Goal: Find specific page/section: Find specific page/section

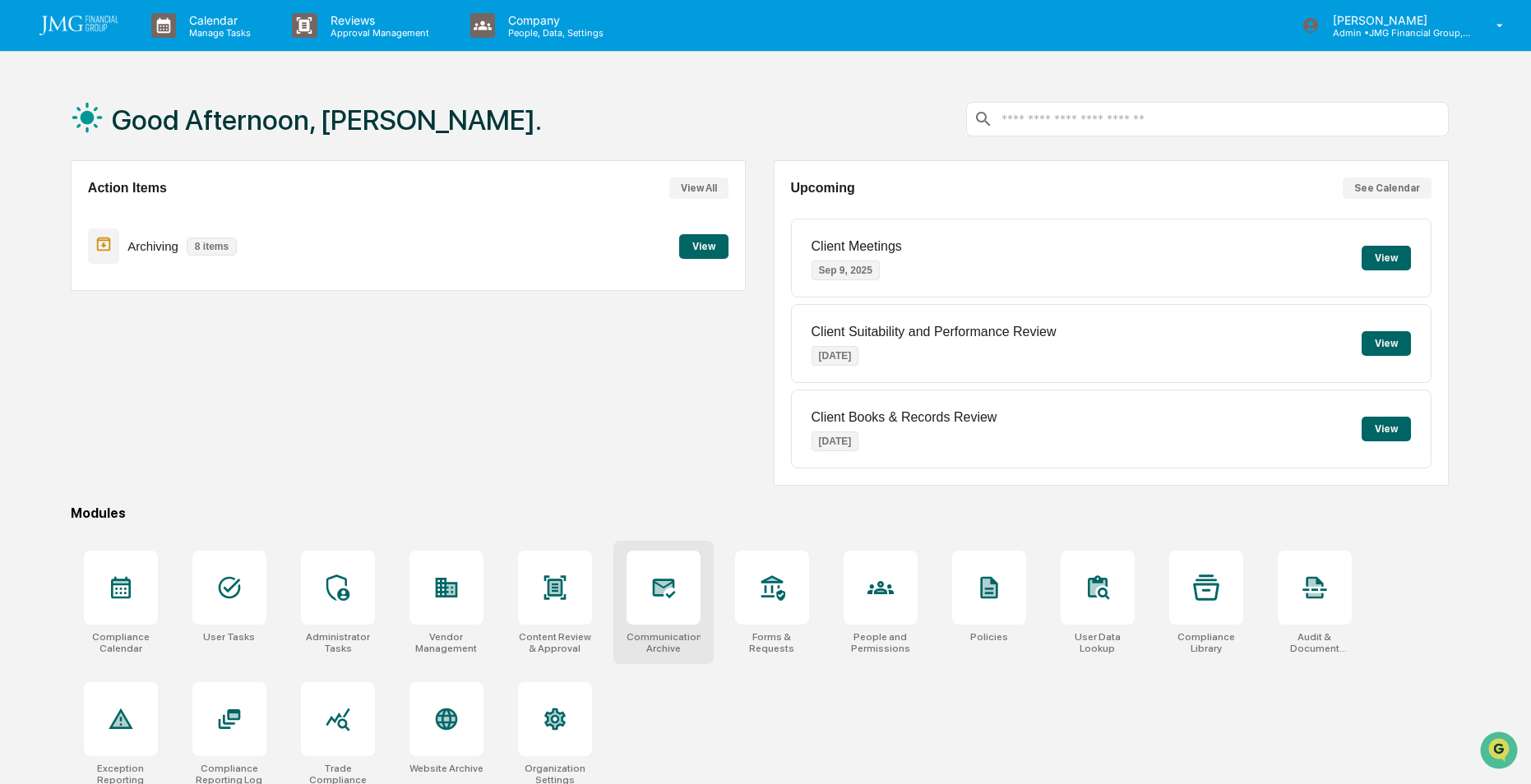
click at [652, 598] on icon at bounding box center [664, 588] width 27 height 27
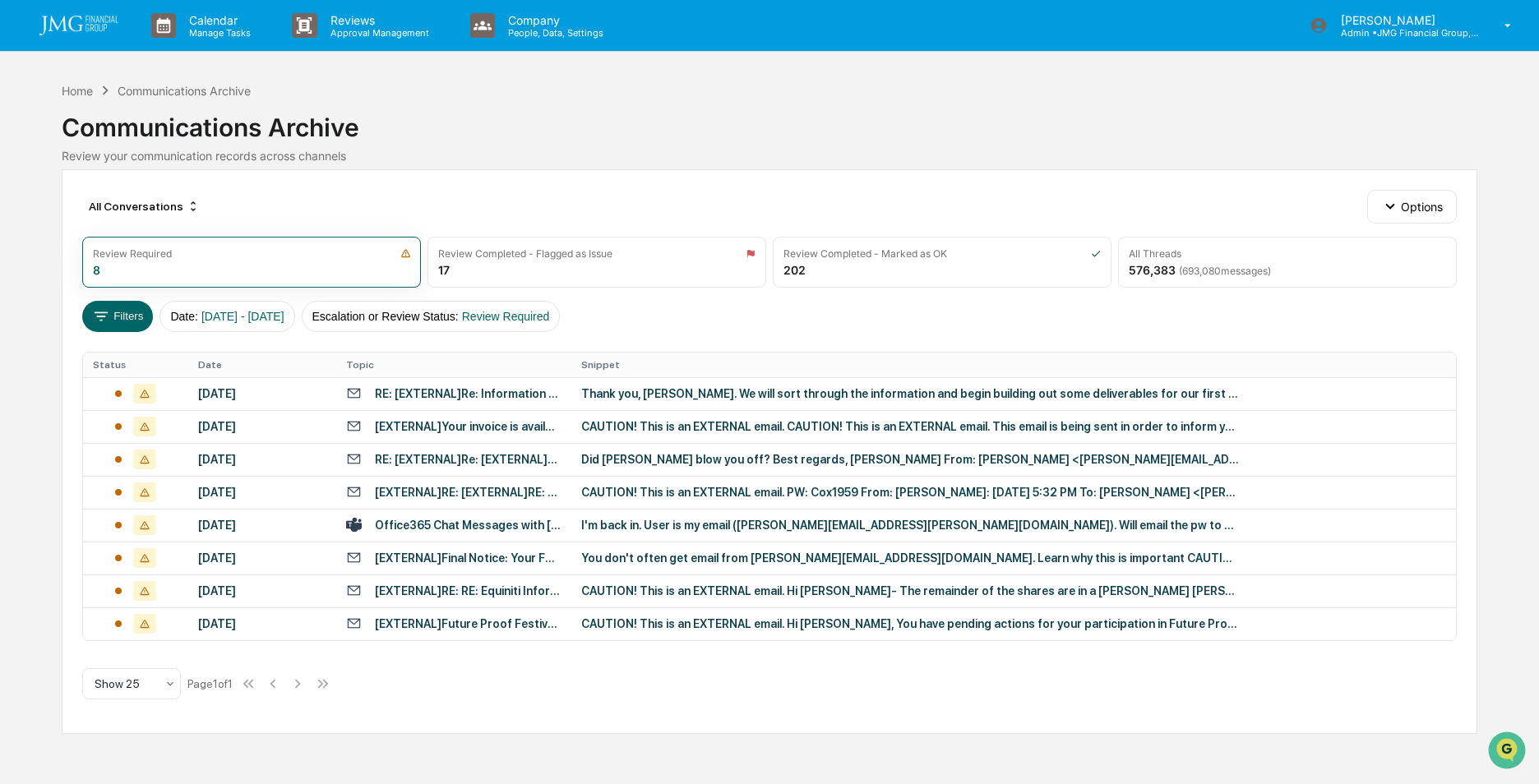
click at [463, 525] on div "Office365 Chat Messages with [PERSON_NAME], [PERSON_NAME] on [DATE]" at bounding box center [468, 525] width 186 height 13
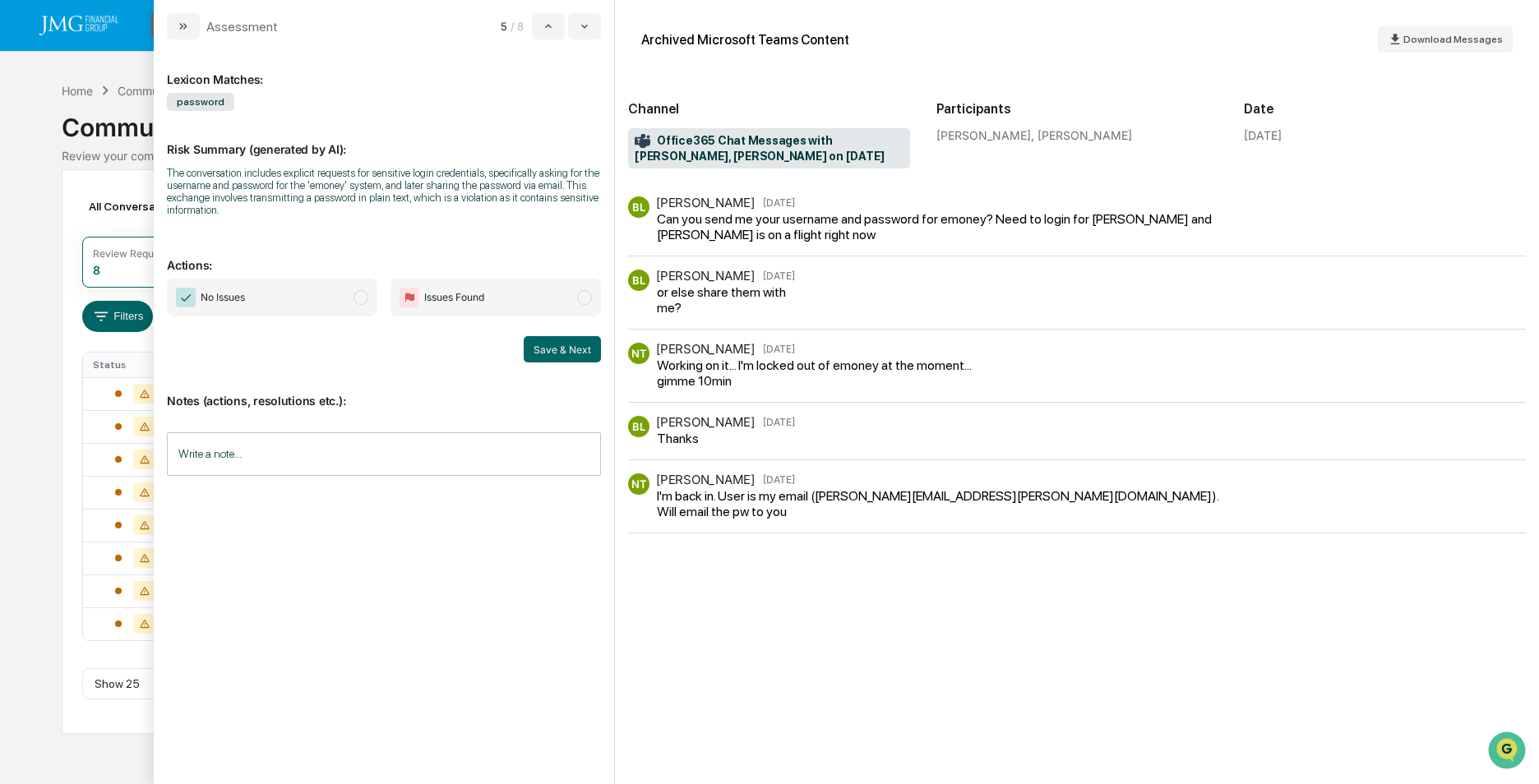
click at [56, 102] on div "Calendar Manage Tasks Reviews Approval Management Company People, Data, Setting…" at bounding box center [769, 392] width 1539 height 784
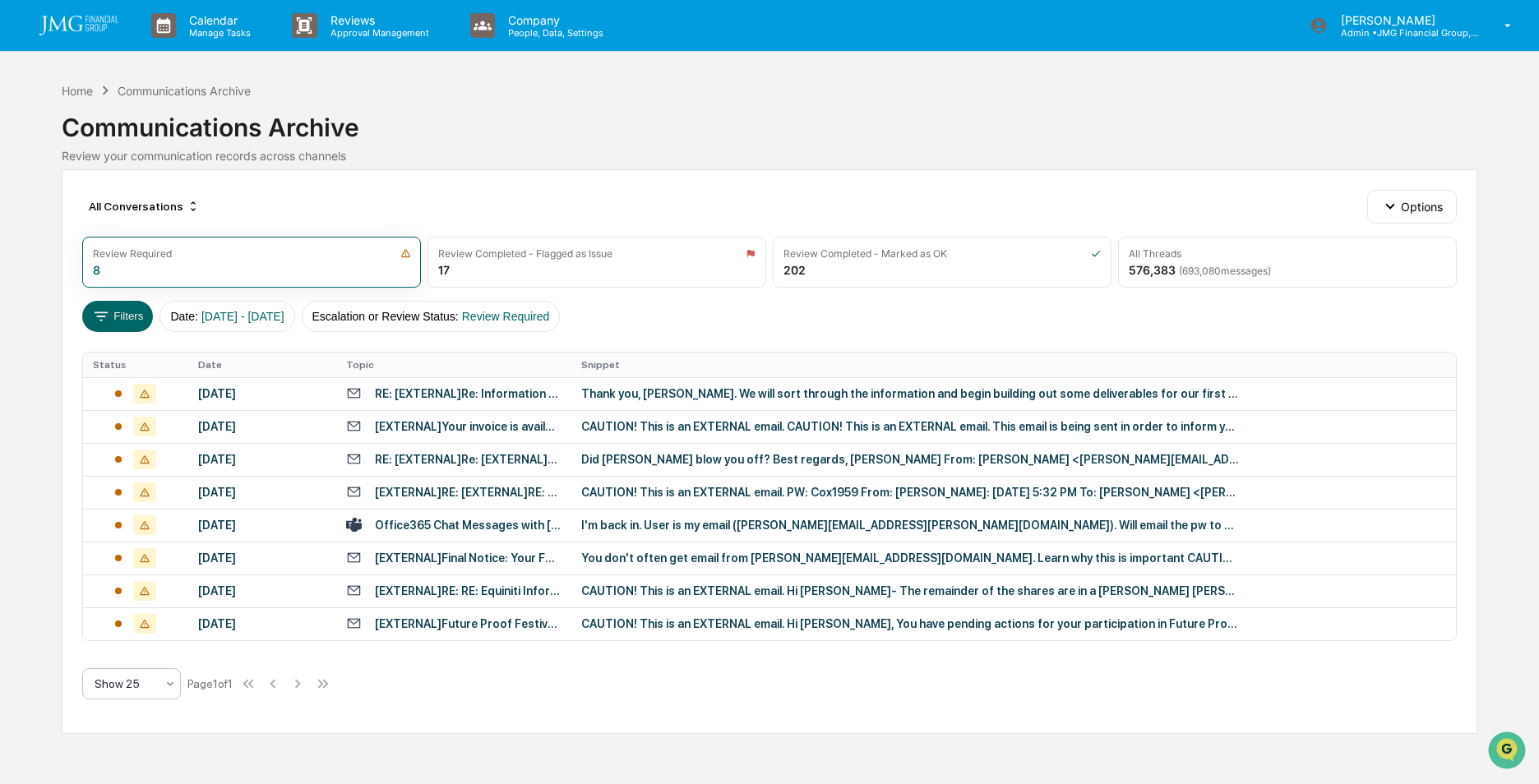
click at [169, 684] on icon at bounding box center [169, 684] width 6 height 4
click at [140, 632] on div "Show 100" at bounding box center [131, 641] width 97 height 33
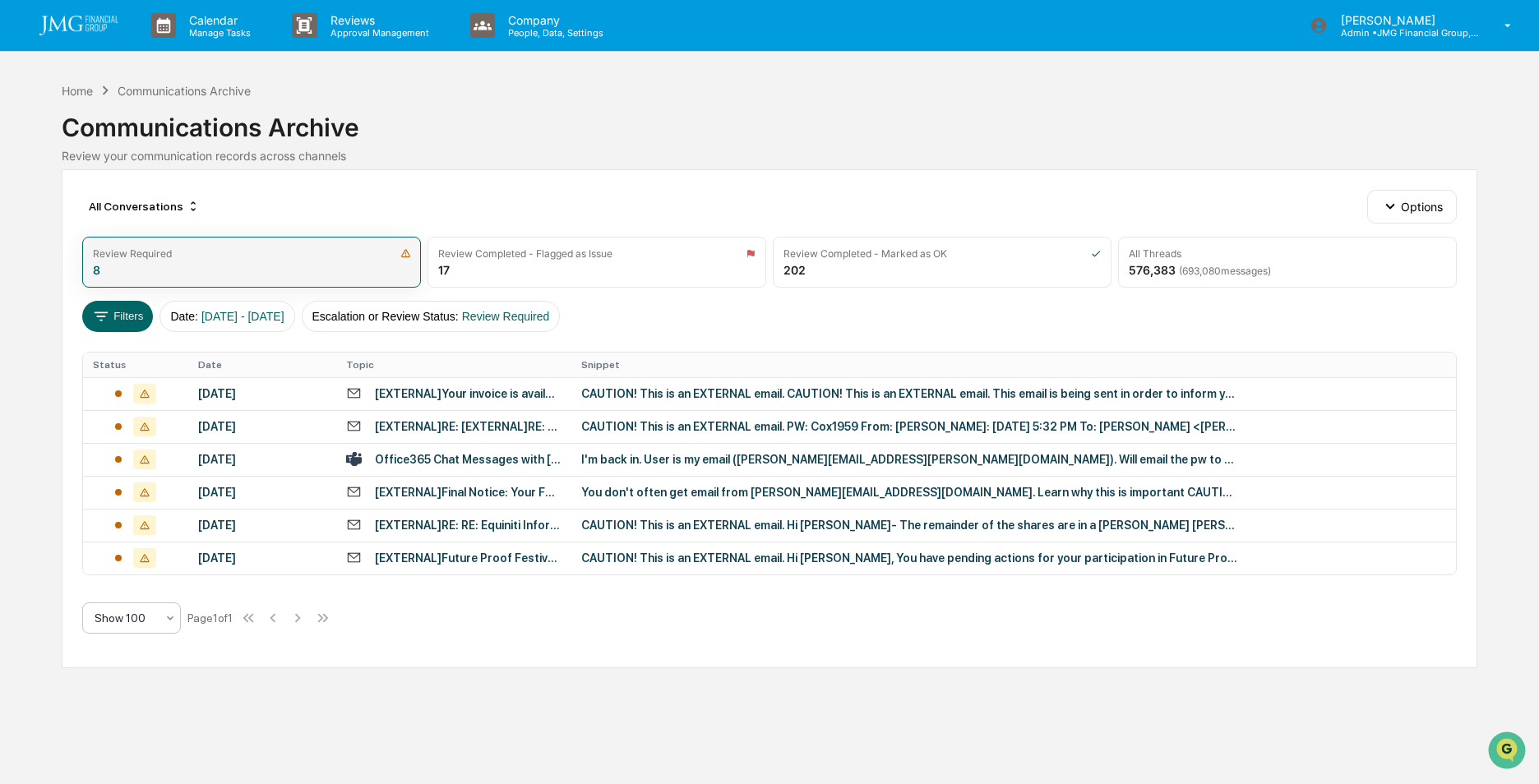
click at [201, 259] on div "Review Required" at bounding box center [251, 254] width 317 height 12
click at [283, 249] on div "Review Required" at bounding box center [251, 254] width 317 height 12
click at [402, 253] on img at bounding box center [405, 254] width 11 height 11
click at [415, 312] on button "Escalation or Review Status : Review Required" at bounding box center [431, 316] width 259 height 31
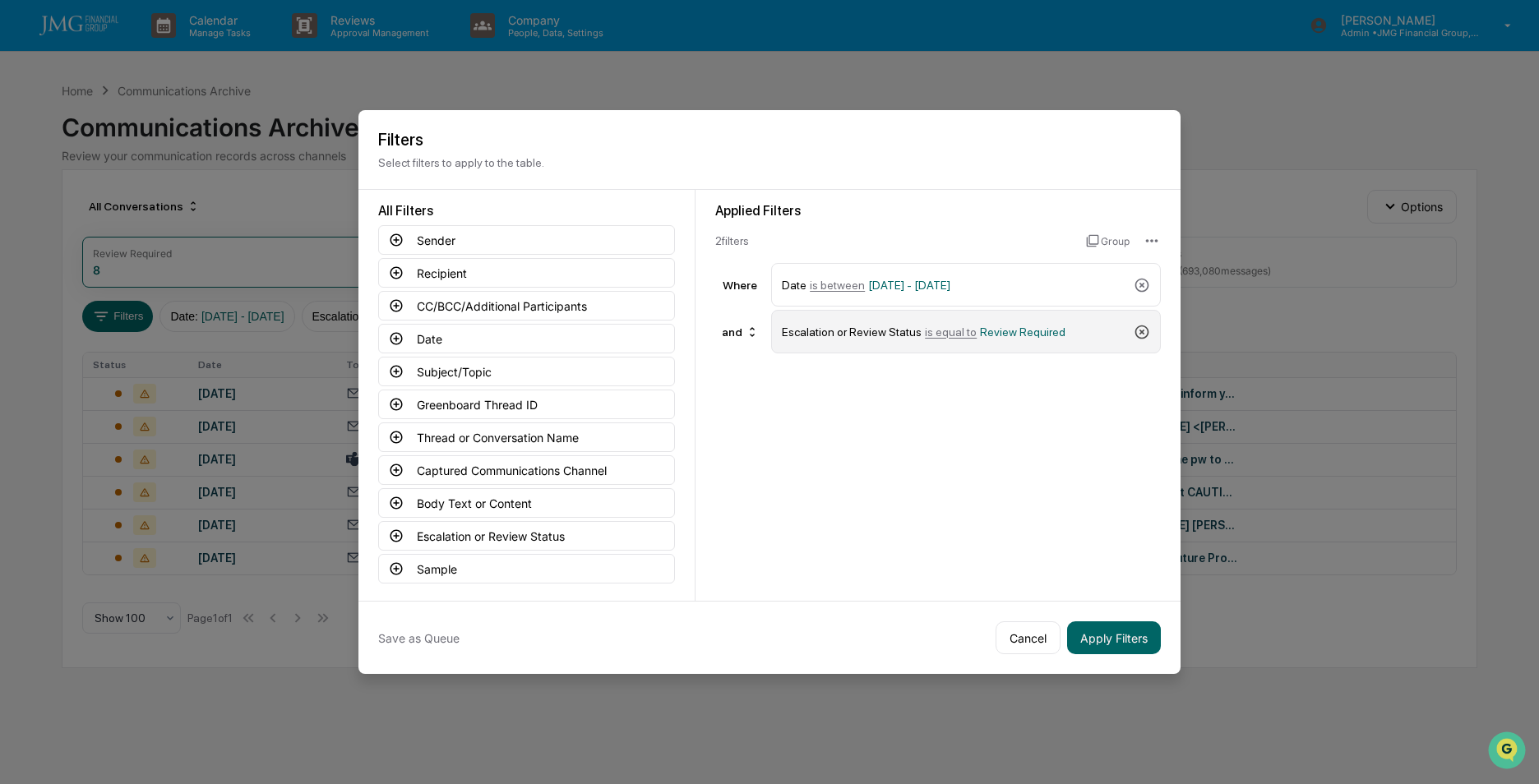
click at [1144, 331] on icon at bounding box center [1142, 331] width 16 height 16
click at [1105, 640] on button "Apply Filters" at bounding box center [1113, 637] width 94 height 33
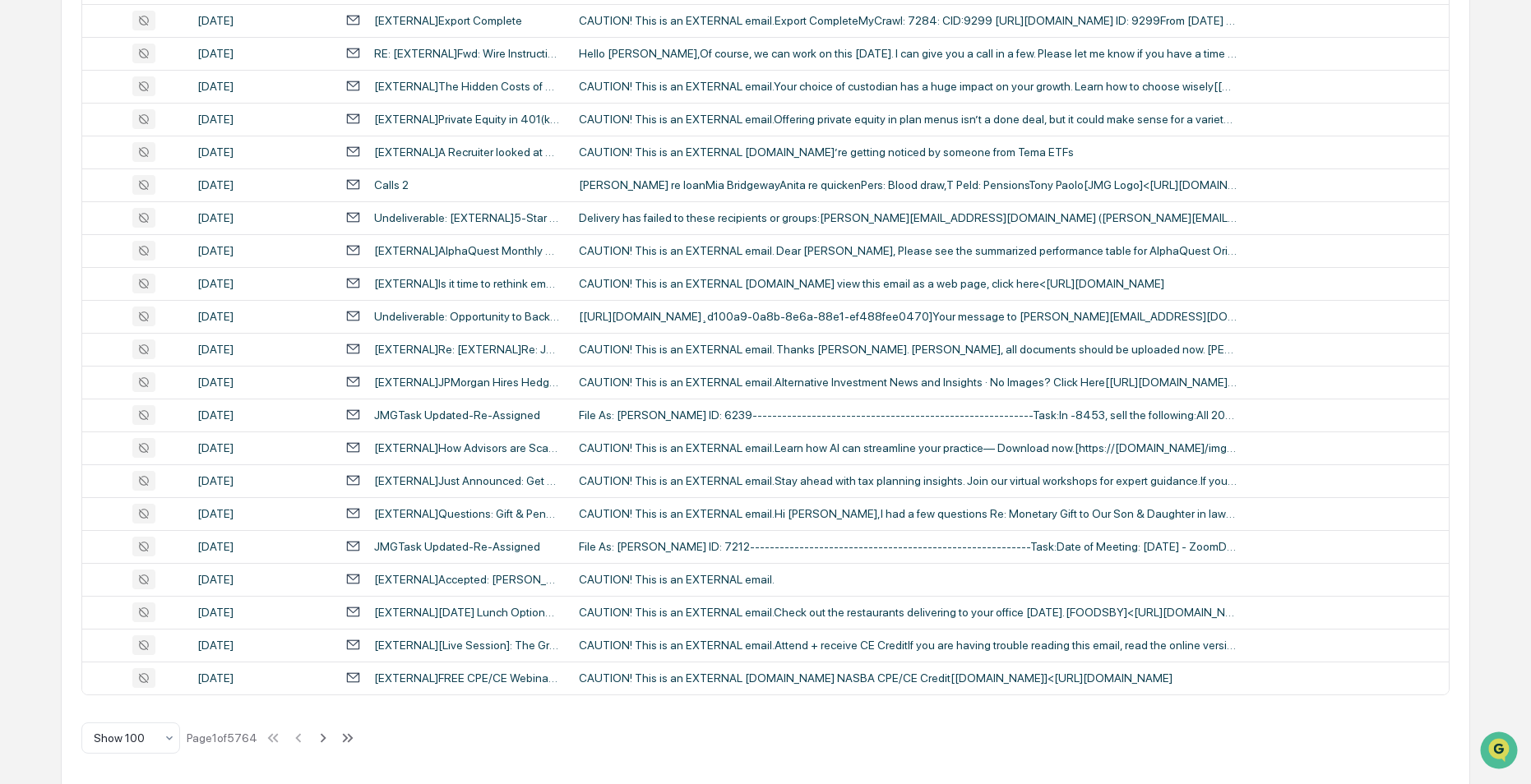
scroll to position [2975, 0]
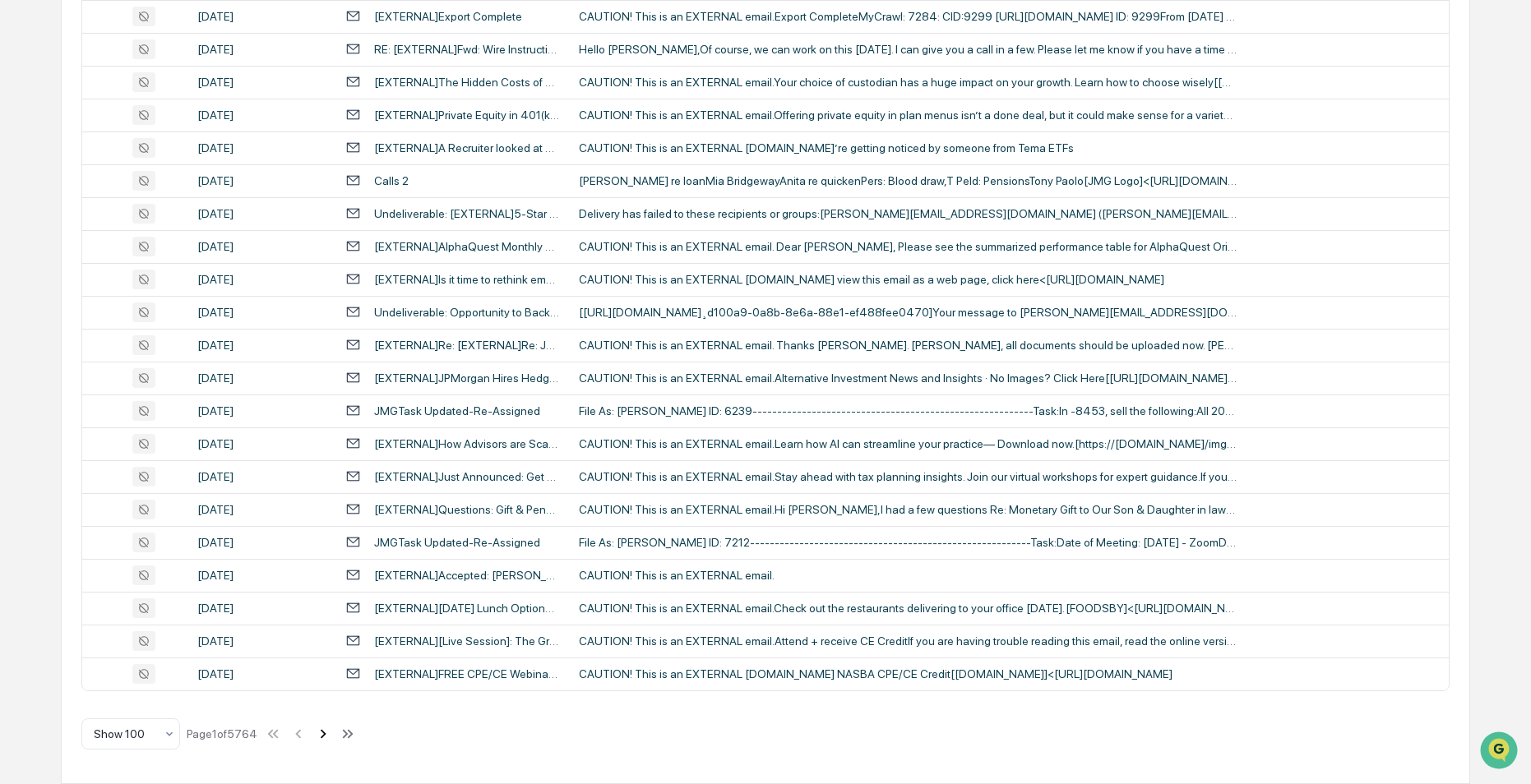
click at [325, 738] on icon at bounding box center [323, 734] width 18 height 18
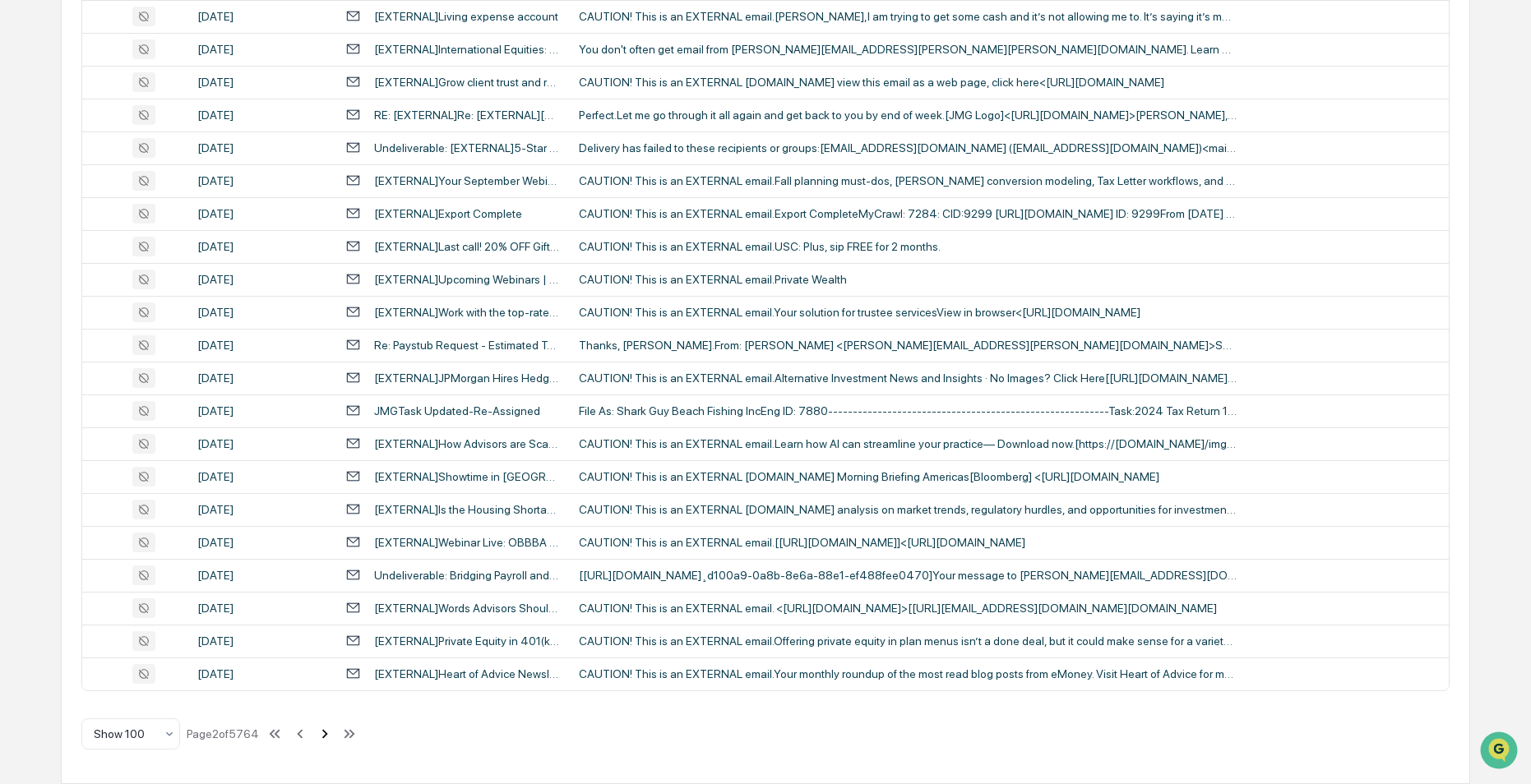
click at [323, 734] on icon at bounding box center [324, 734] width 18 height 18
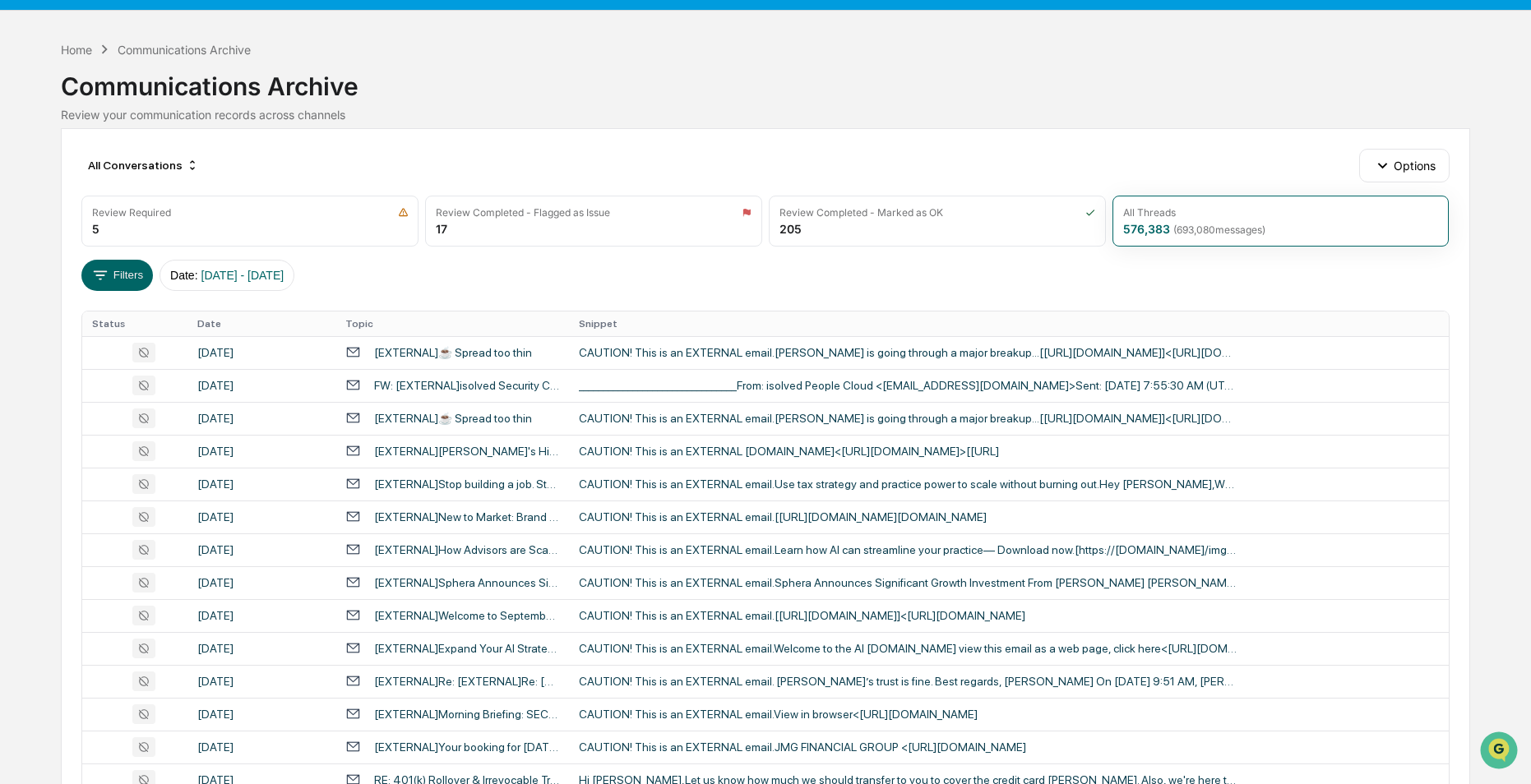
scroll to position [0, 0]
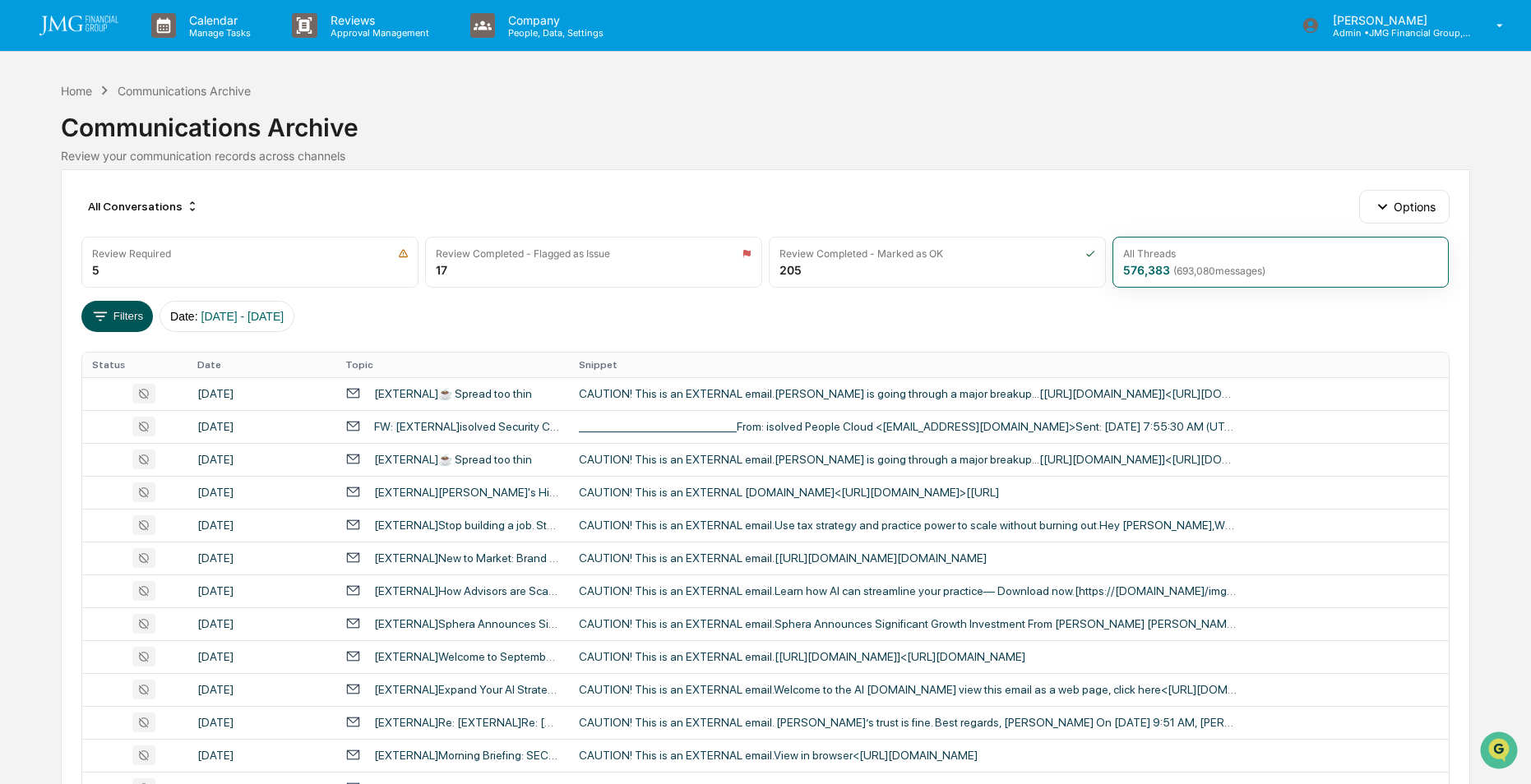
click at [150, 319] on button "Filters" at bounding box center [117, 316] width 71 height 31
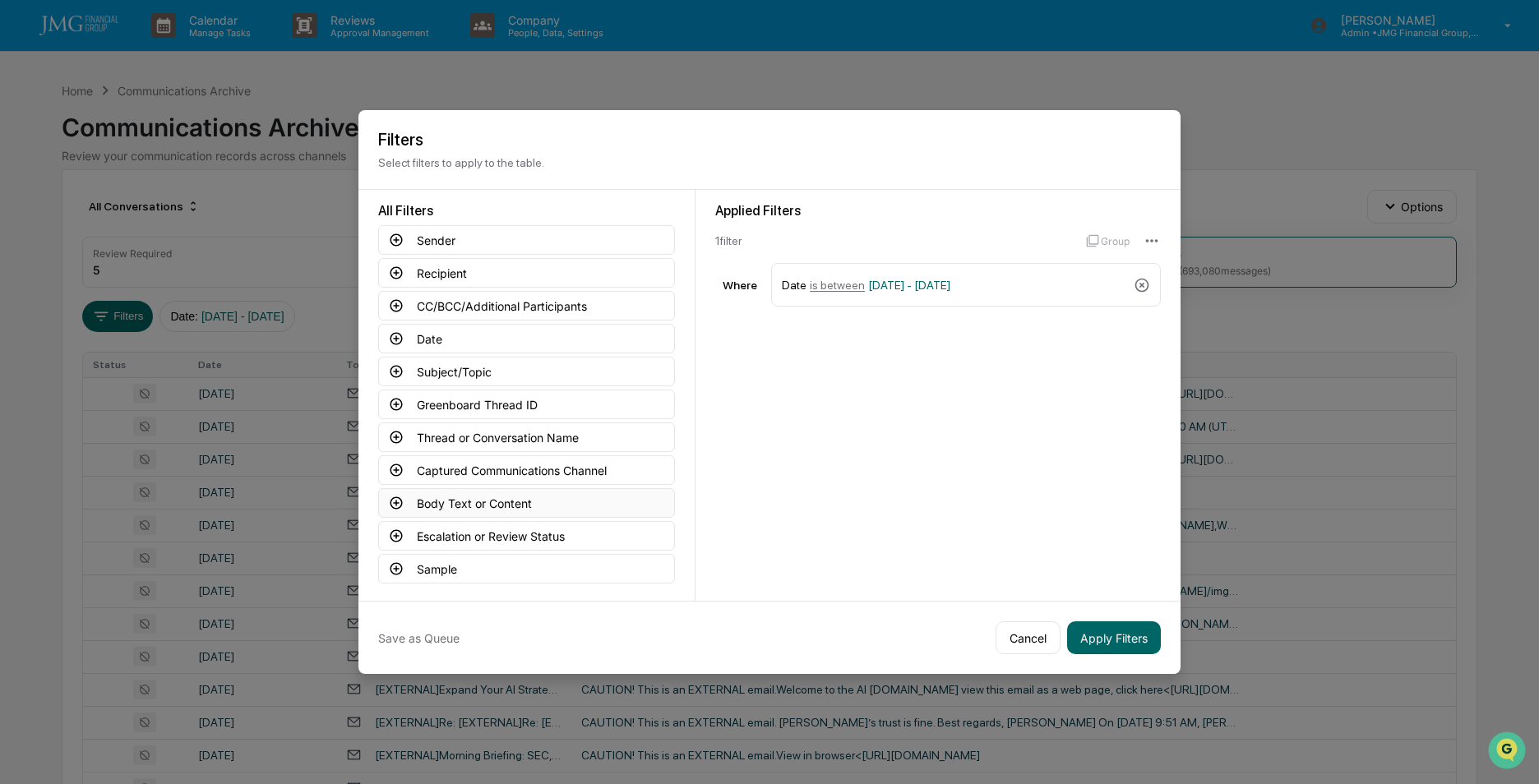
click at [394, 501] on icon at bounding box center [396, 502] width 15 height 15
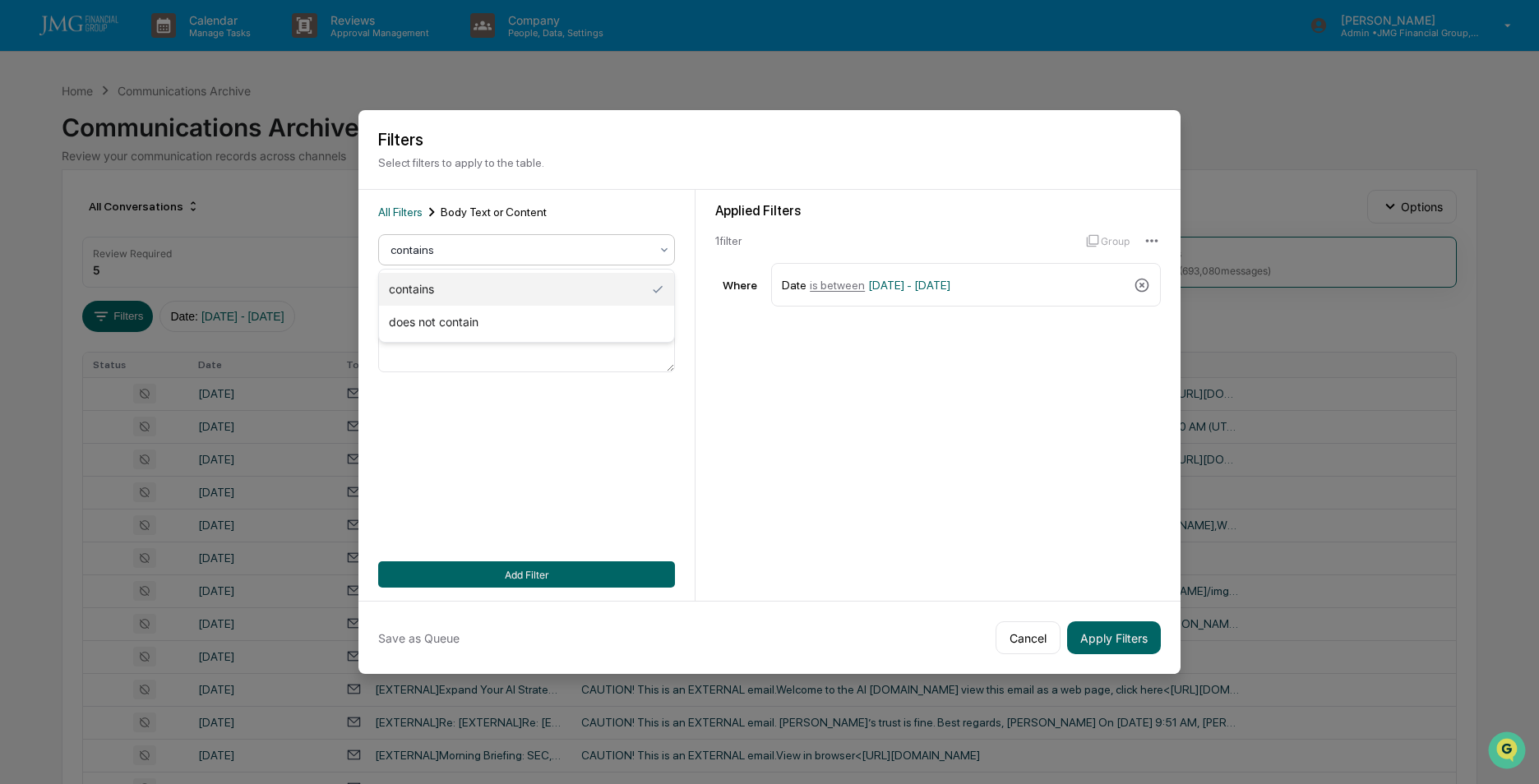
click at [587, 250] on div at bounding box center [520, 249] width 259 height 16
drag, startPoint x: 585, startPoint y: 409, endPoint x: 606, endPoint y: 470, distance: 64.5
click at [584, 409] on div "All Filters Body Text or Content contains Add Filter" at bounding box center [526, 396] width 297 height 385
click at [1033, 644] on button "Cancel" at bounding box center [1027, 637] width 65 height 33
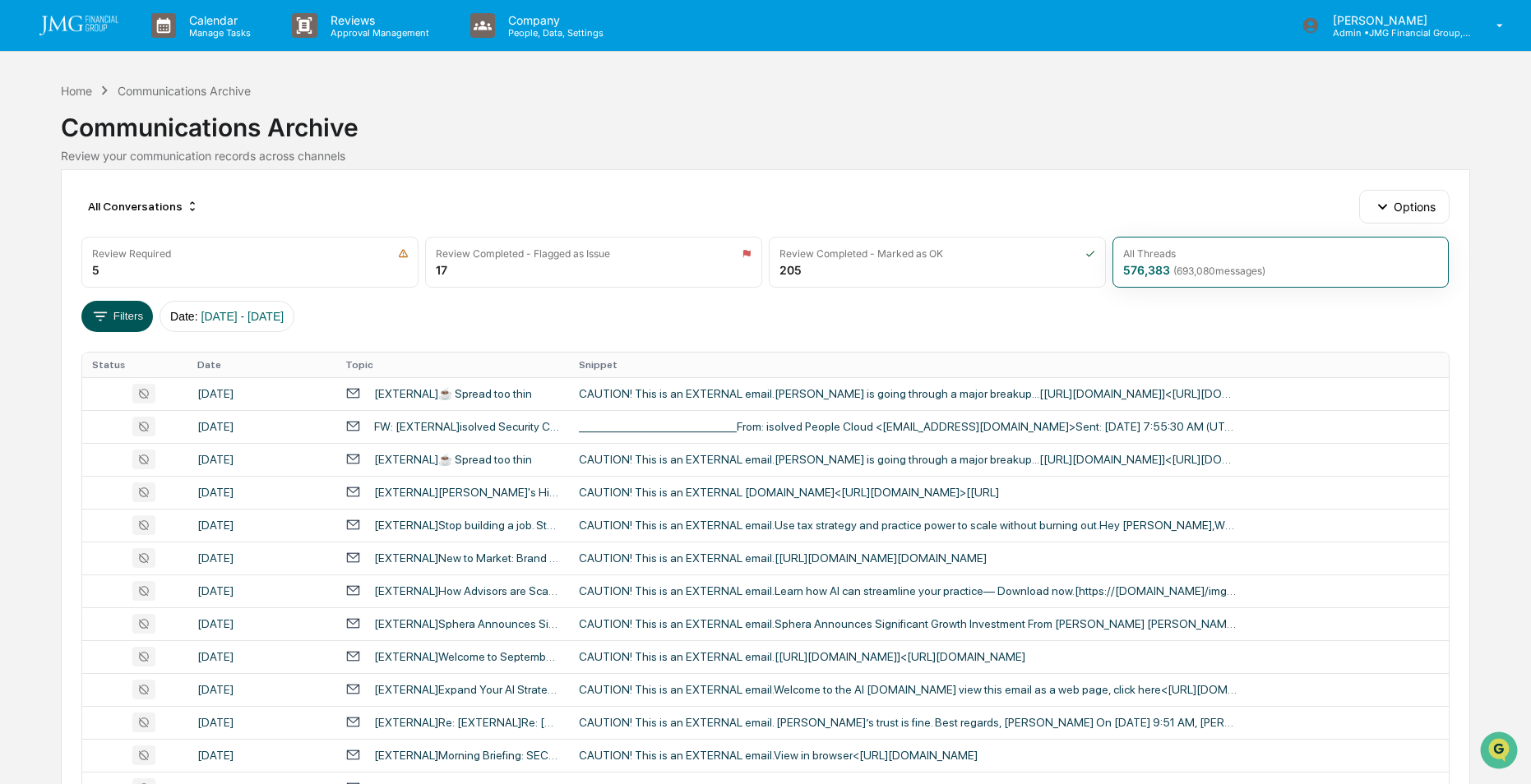
click at [130, 316] on button "Filters" at bounding box center [117, 316] width 71 height 31
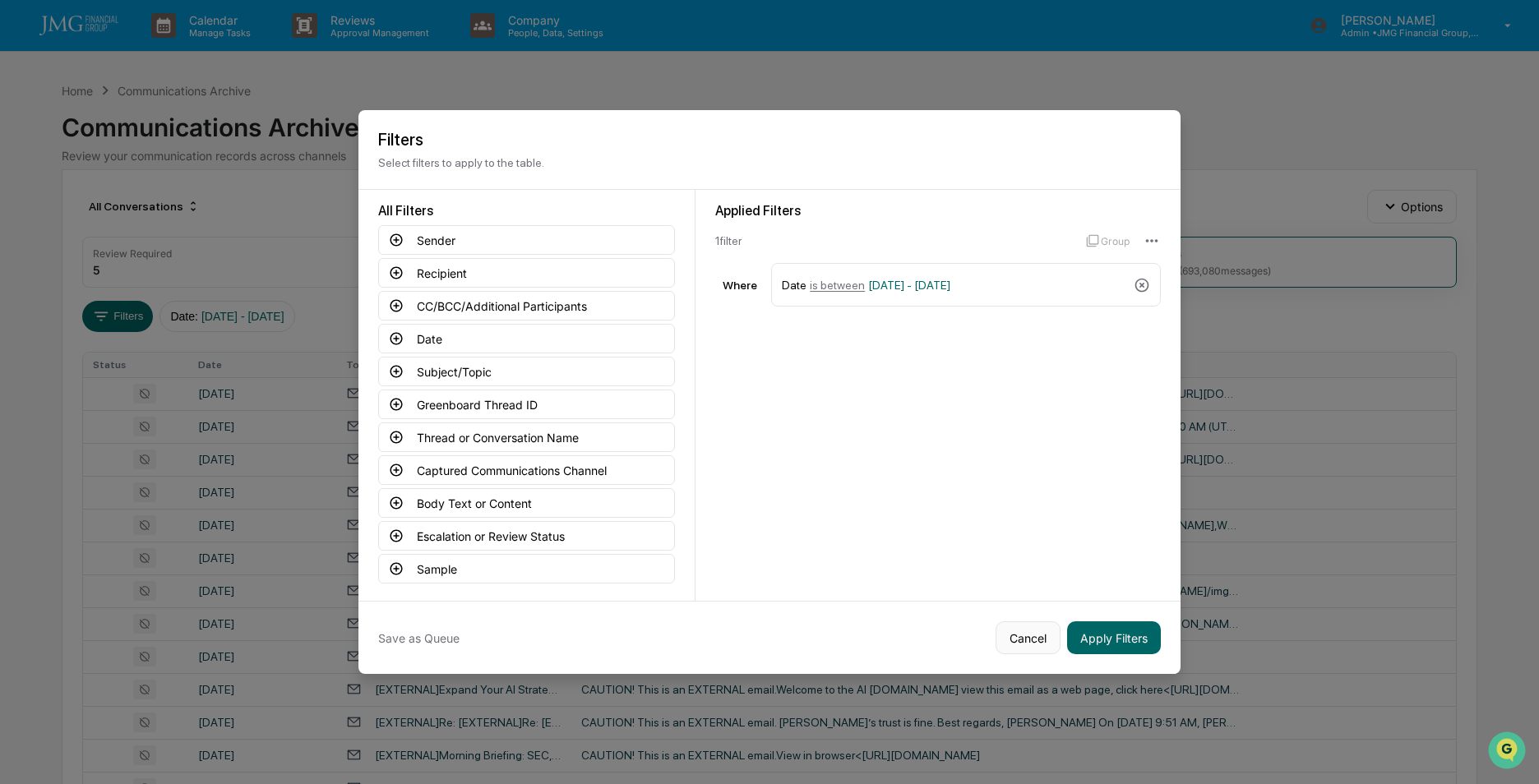
click at [1018, 636] on button "Cancel" at bounding box center [1027, 637] width 65 height 33
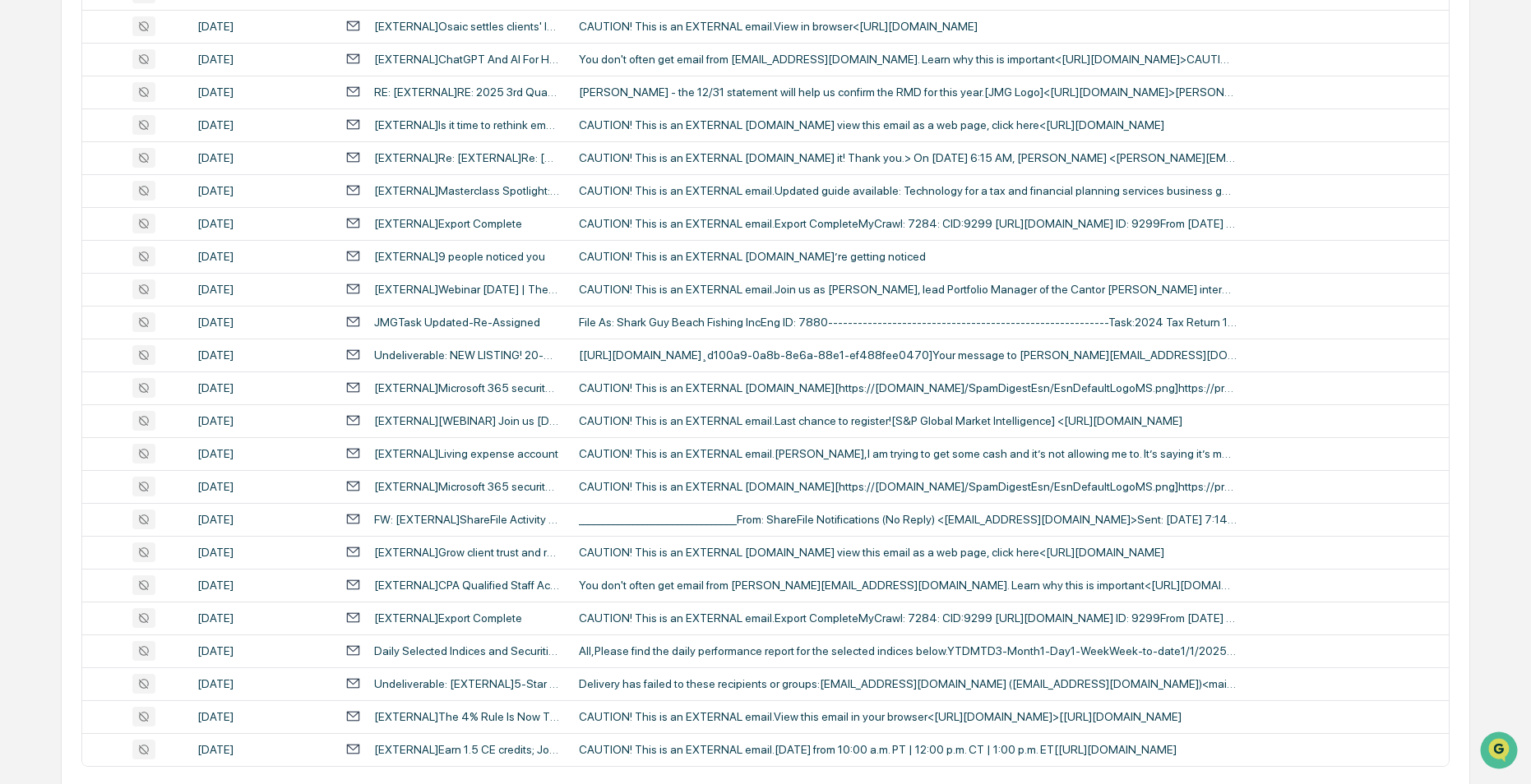
scroll to position [2975, 0]
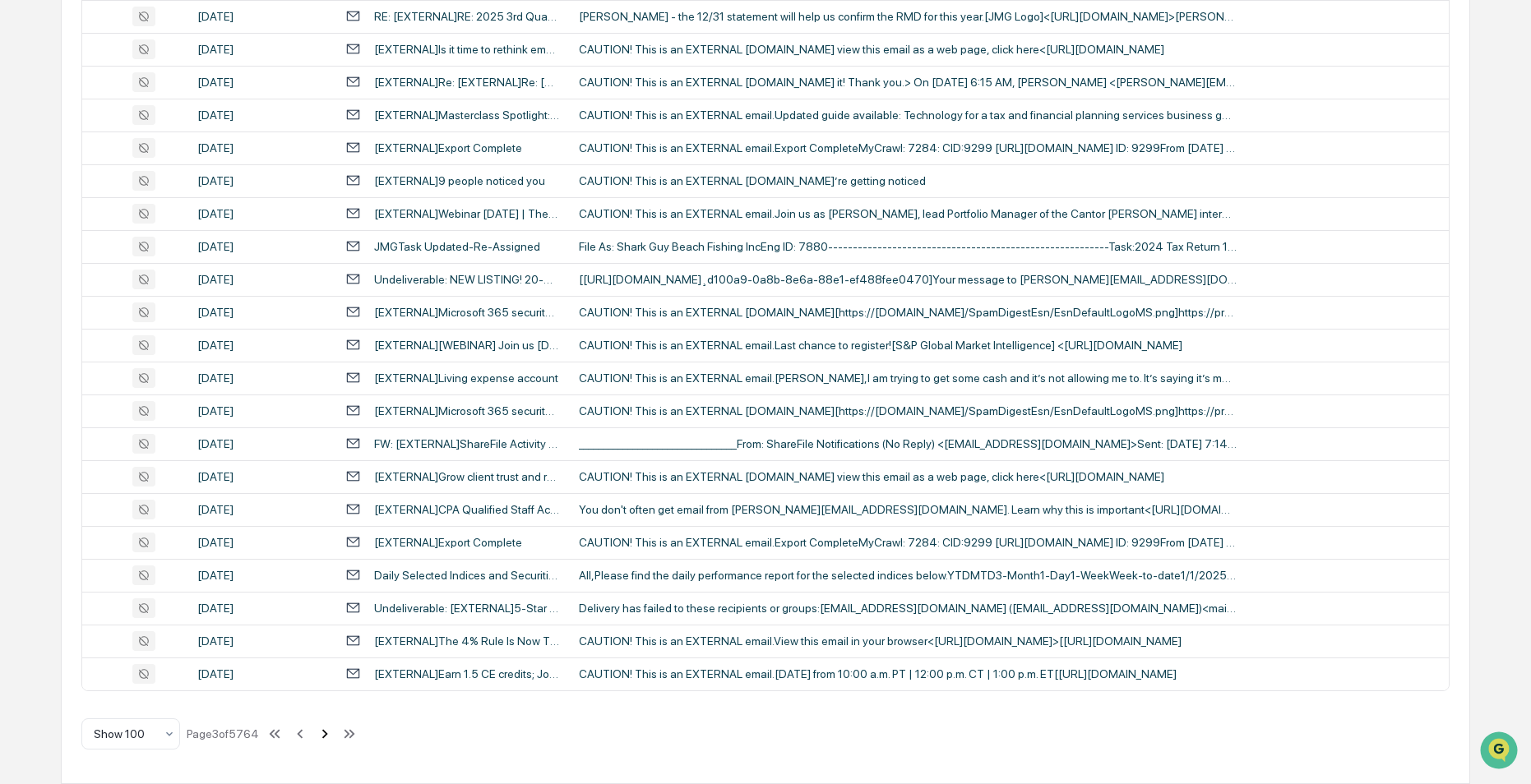
click at [327, 731] on icon at bounding box center [324, 734] width 18 height 18
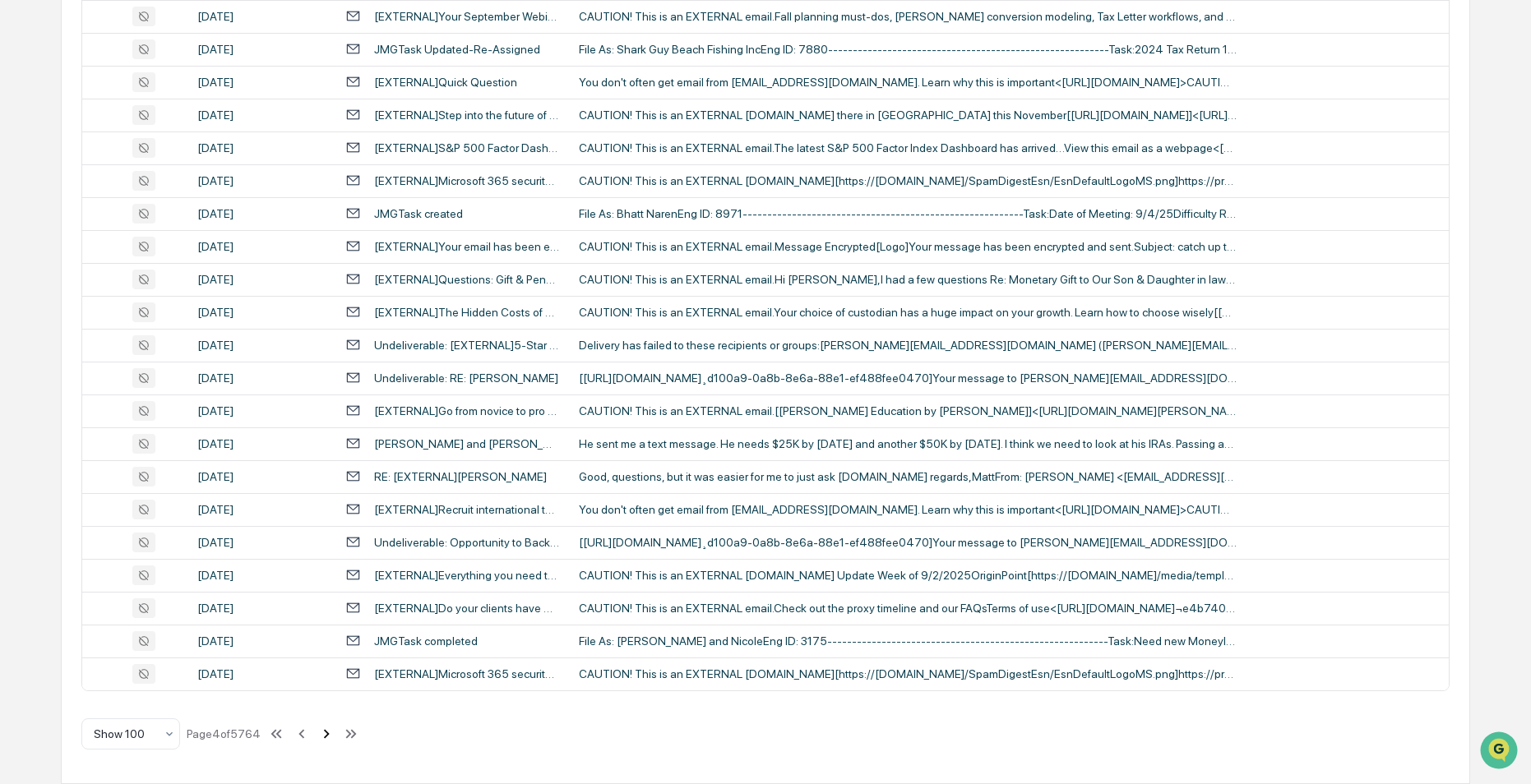
click at [325, 734] on icon at bounding box center [326, 734] width 18 height 18
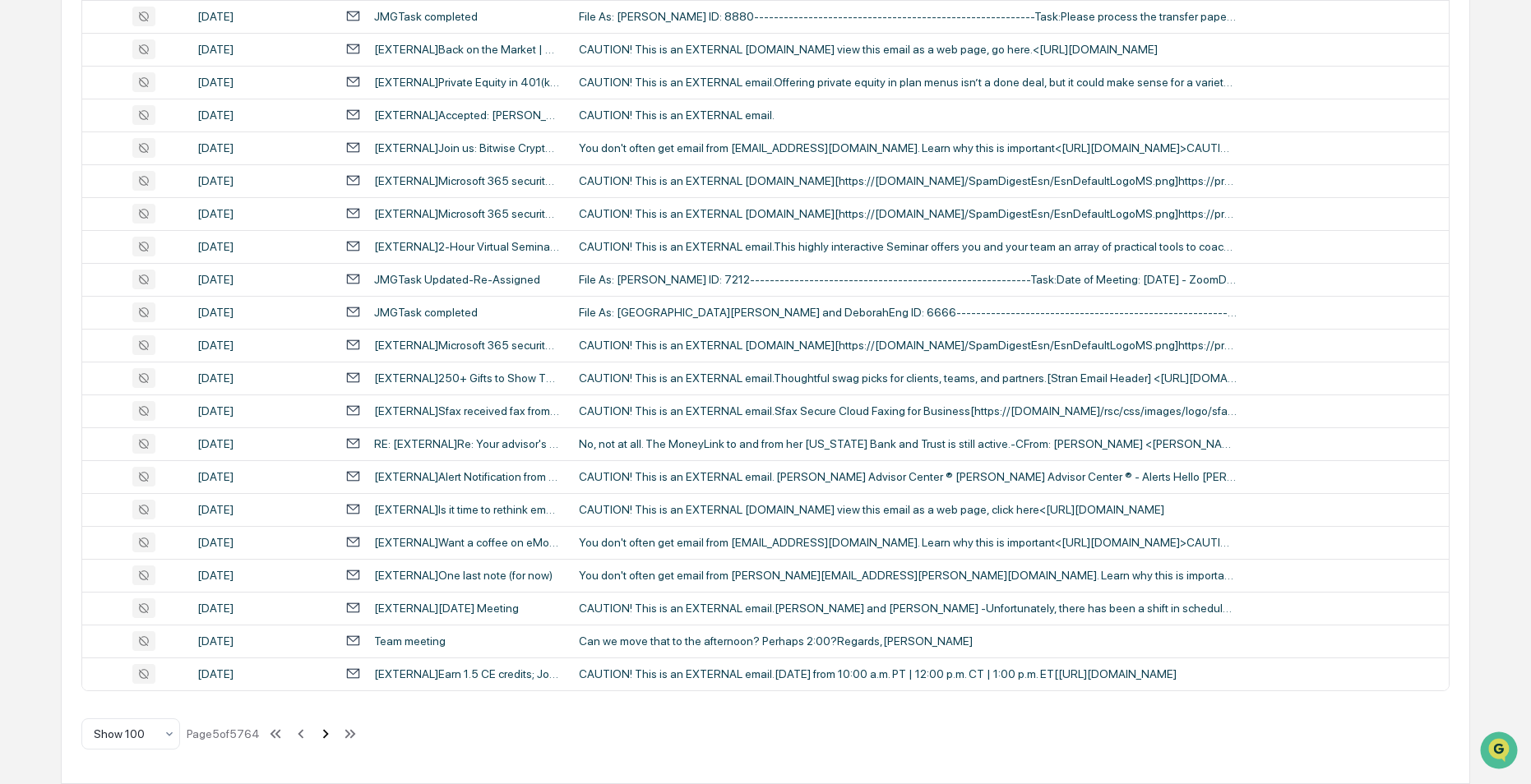
click at [328, 733] on icon at bounding box center [326, 733] width 5 height 9
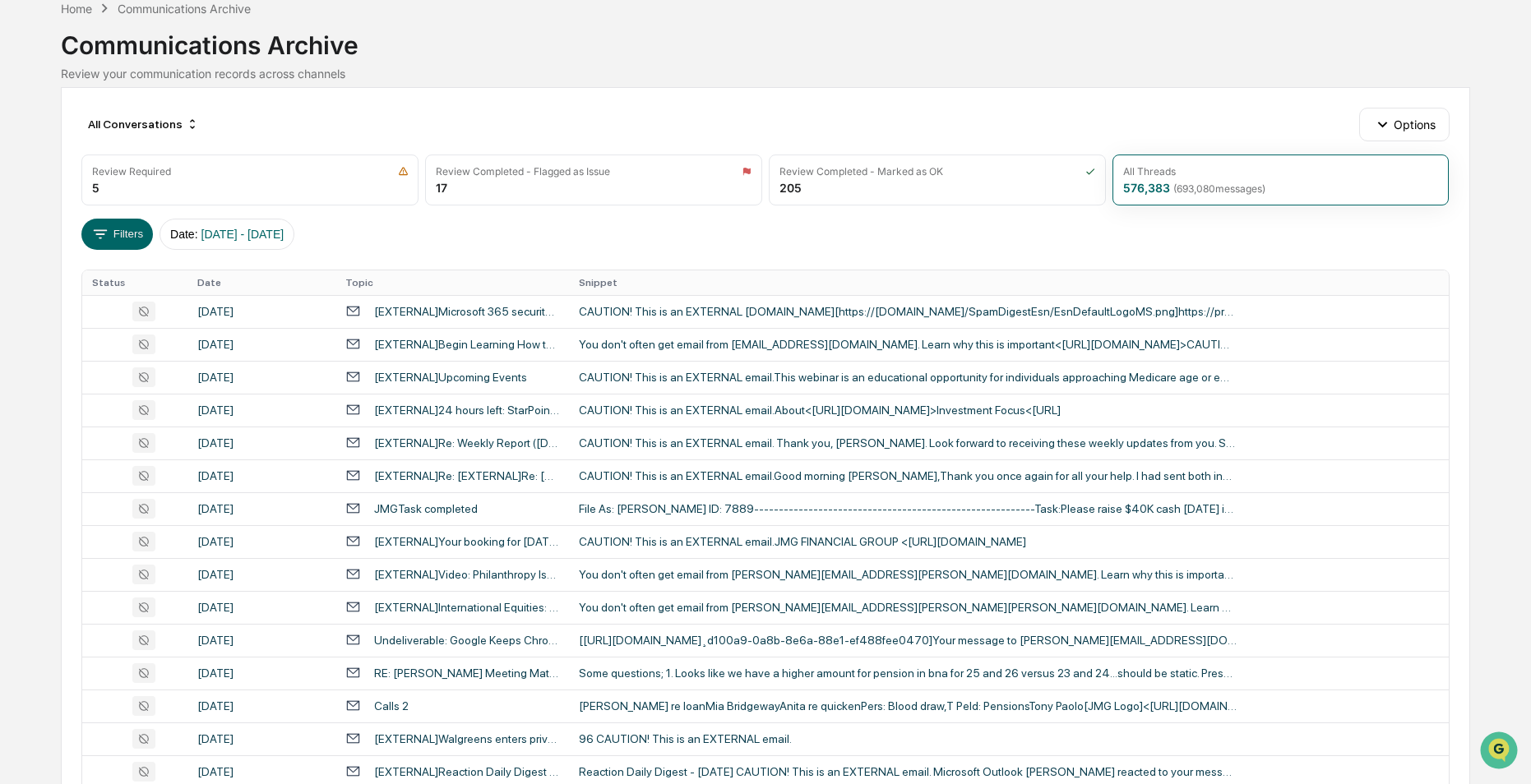
scroll to position [0, 0]
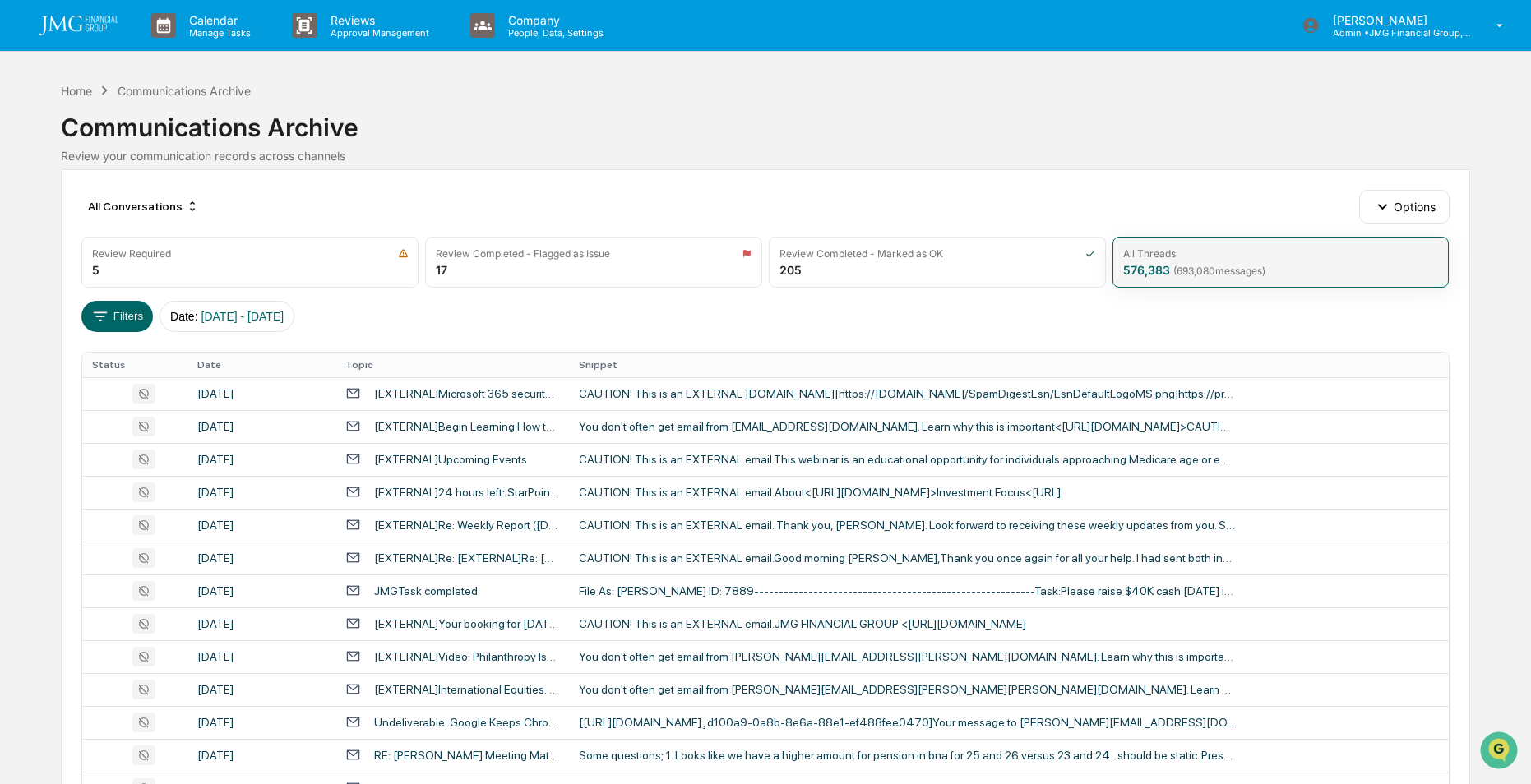
click at [1175, 265] on span "( 693,080 messages)" at bounding box center [1218, 271] width 92 height 12
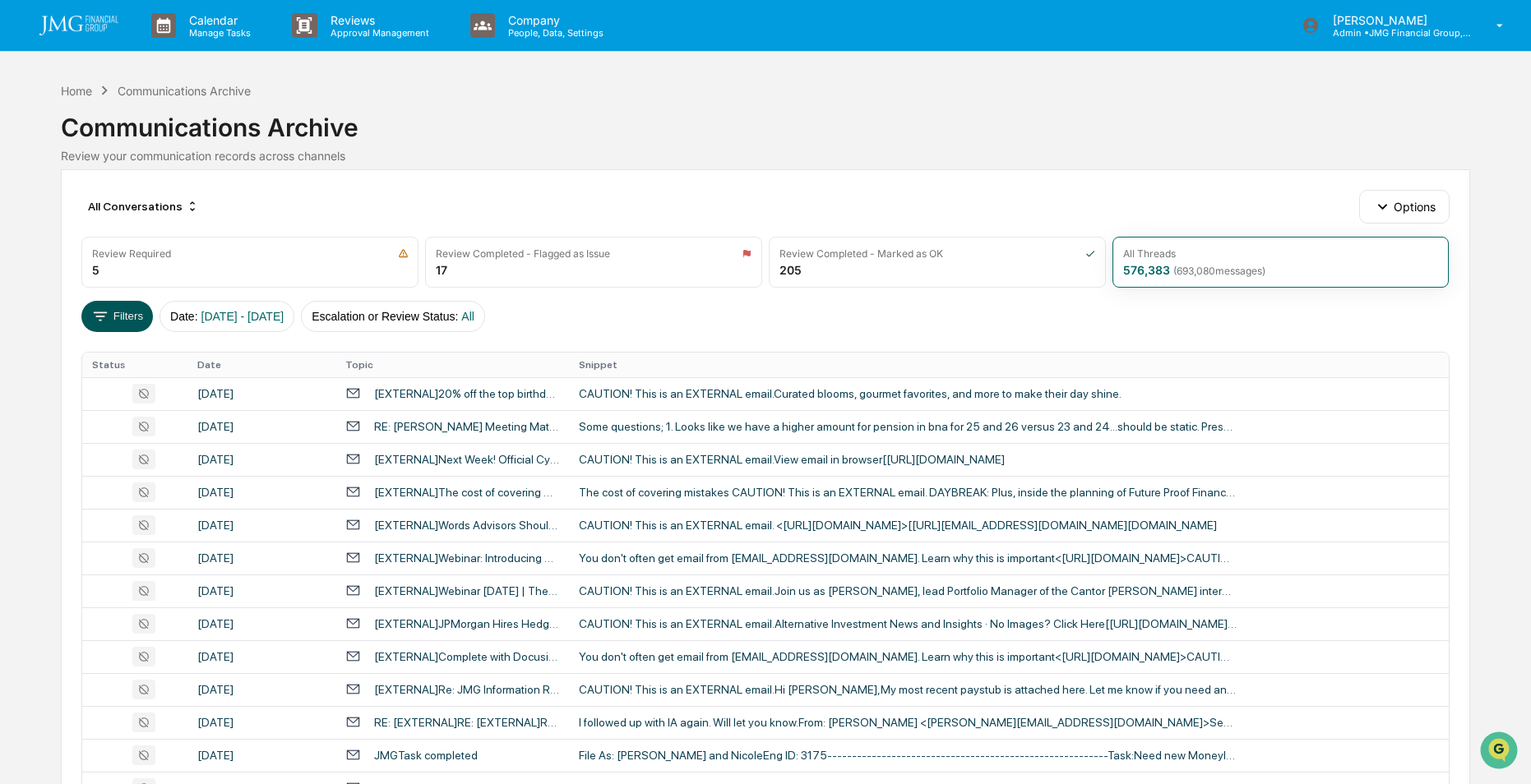
click at [113, 315] on button "Filters" at bounding box center [117, 316] width 71 height 31
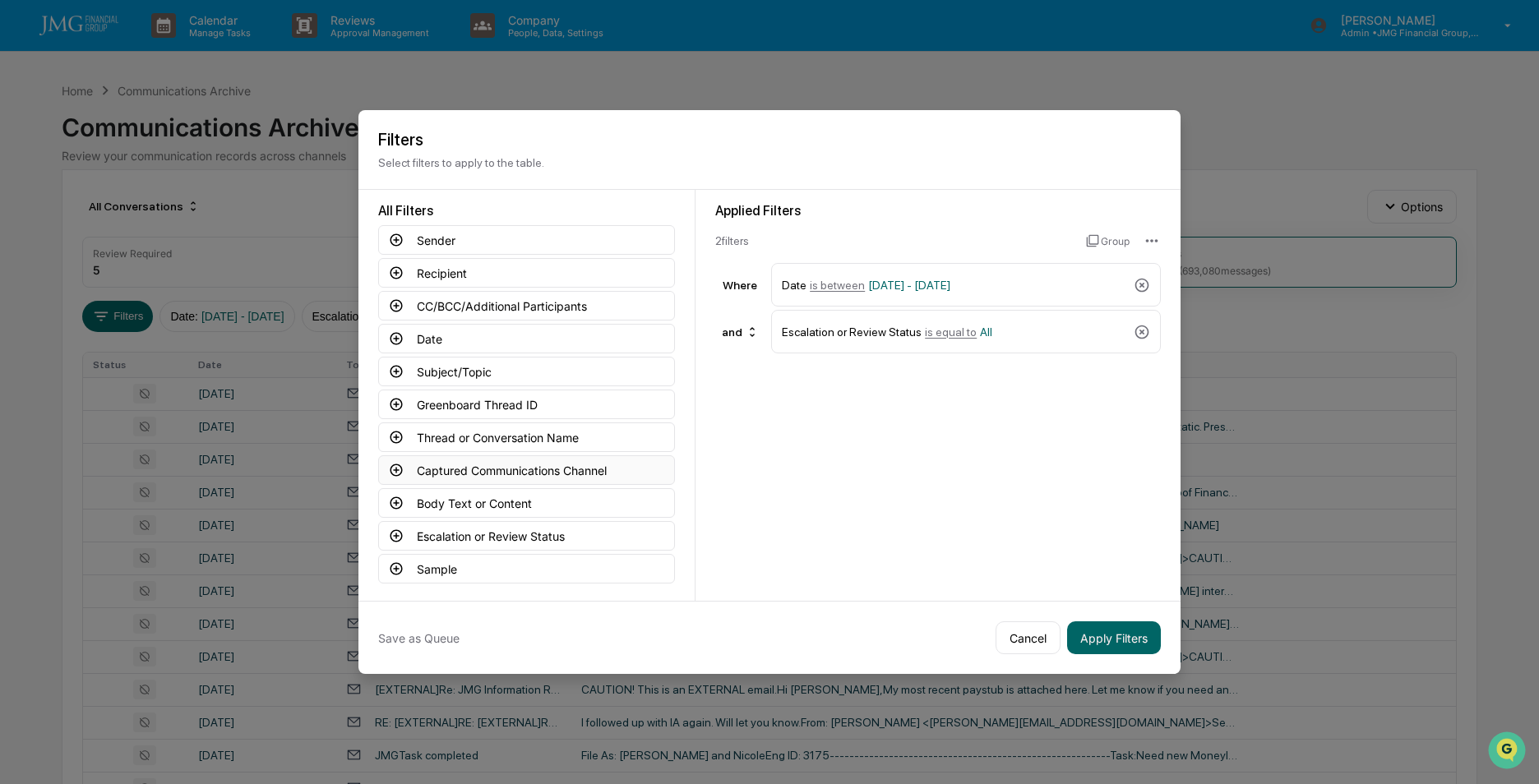
click at [398, 468] on icon at bounding box center [396, 470] width 15 height 15
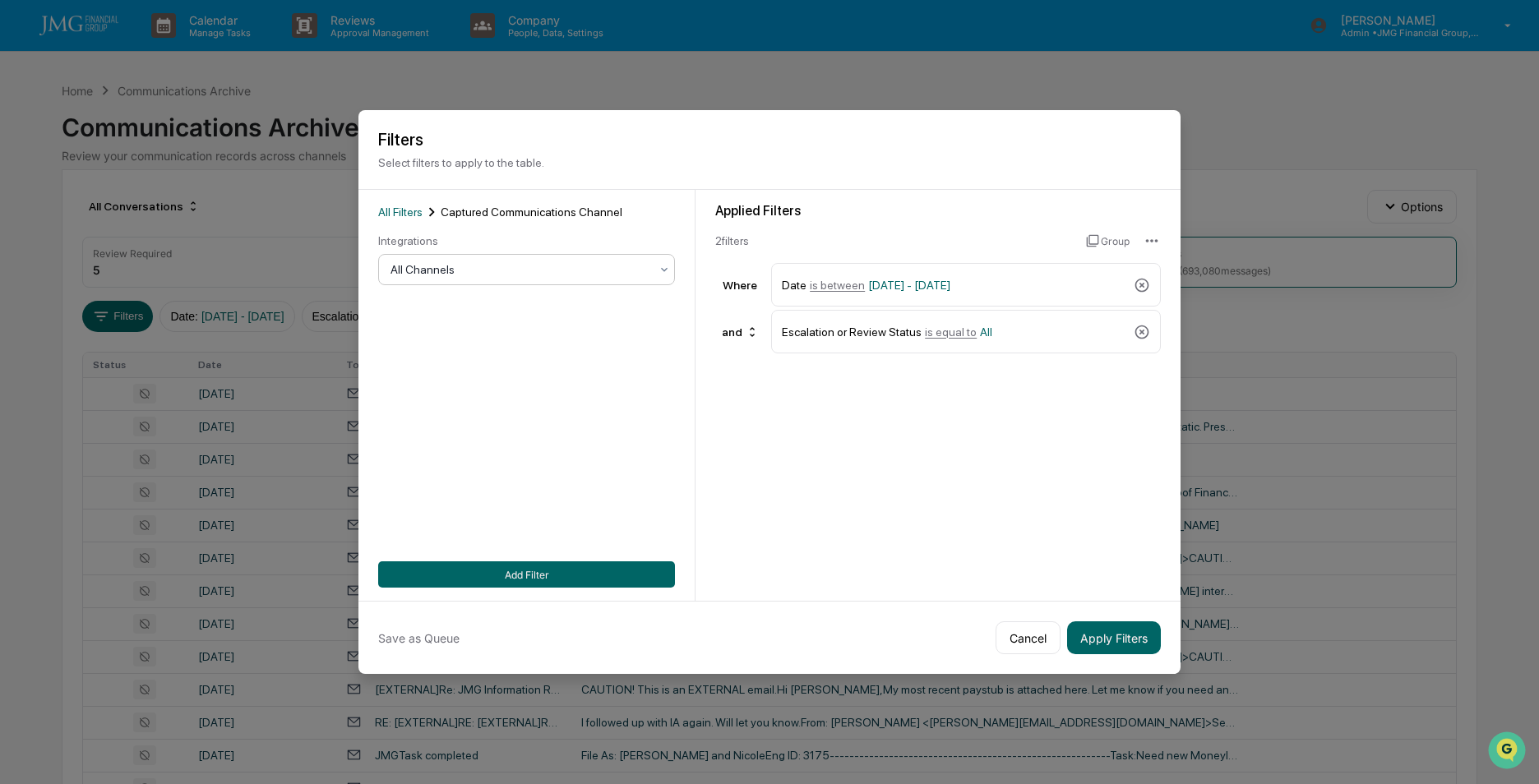
click at [531, 267] on div at bounding box center [520, 269] width 259 height 16
click at [407, 398] on div "Microsoft Teams" at bounding box center [526, 407] width 295 height 33
click at [520, 575] on button "Add Filter" at bounding box center [526, 575] width 297 height 27
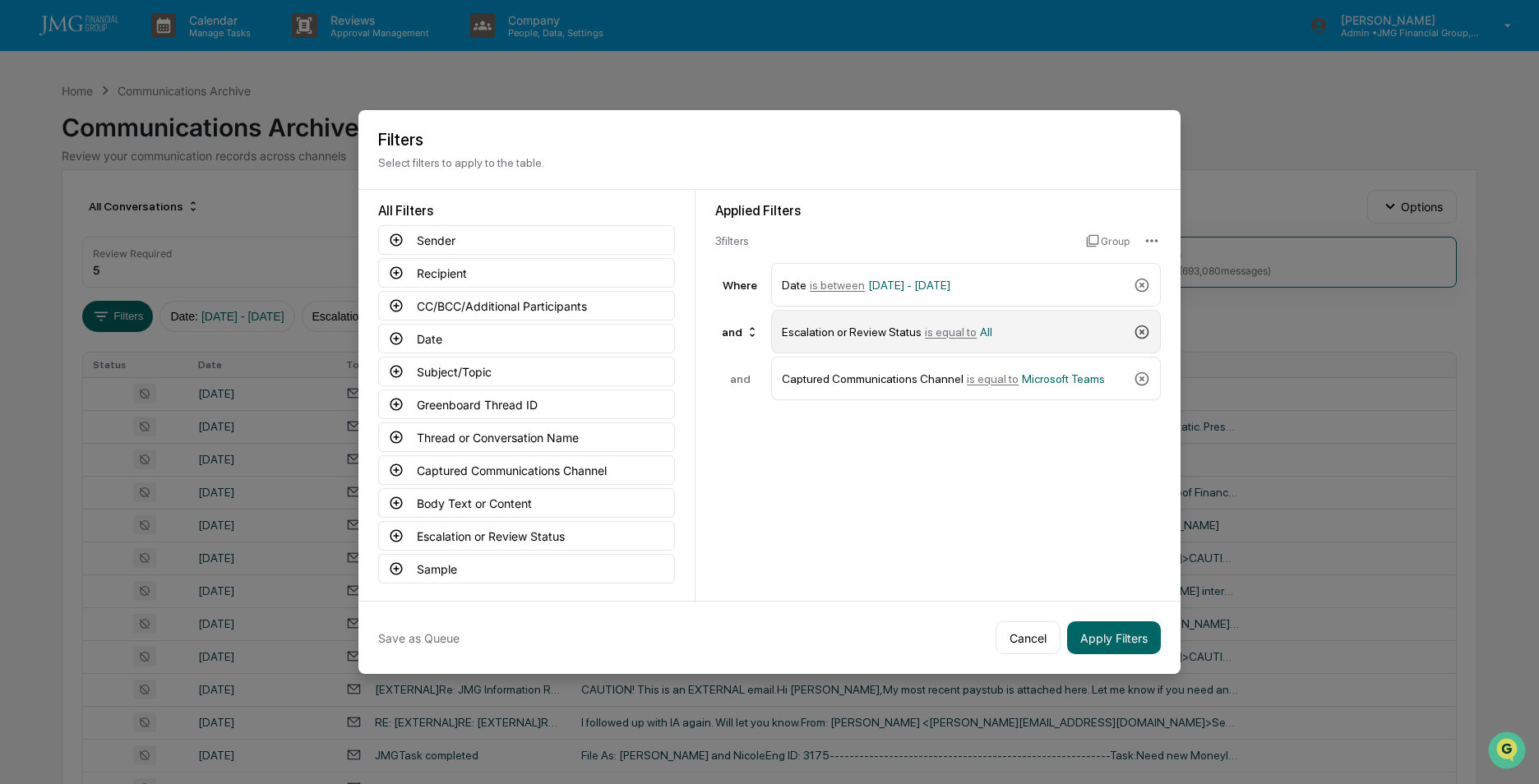
click at [1142, 333] on icon at bounding box center [1142, 331] width 16 height 16
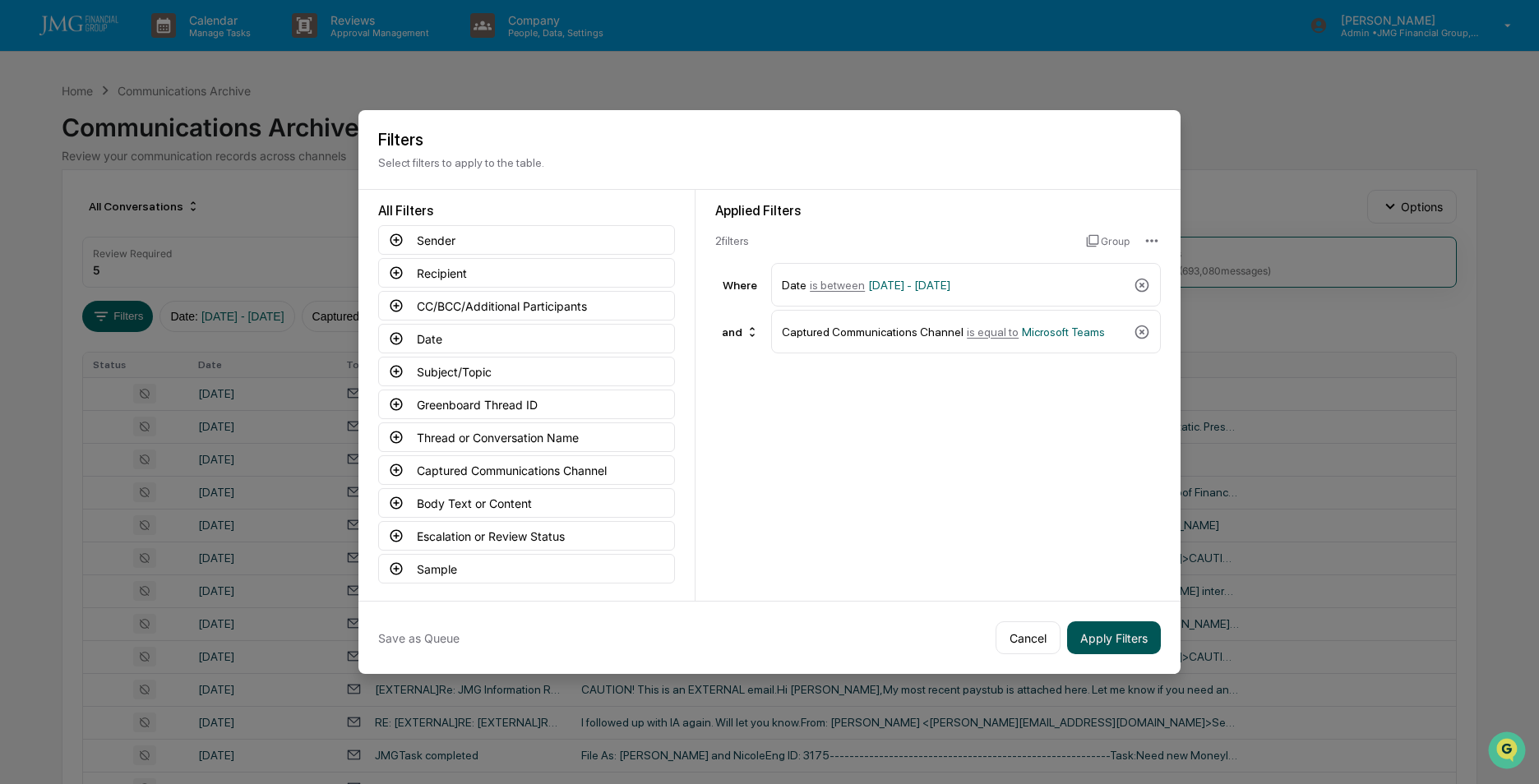
click at [1102, 637] on button "Apply Filters" at bounding box center [1113, 637] width 94 height 33
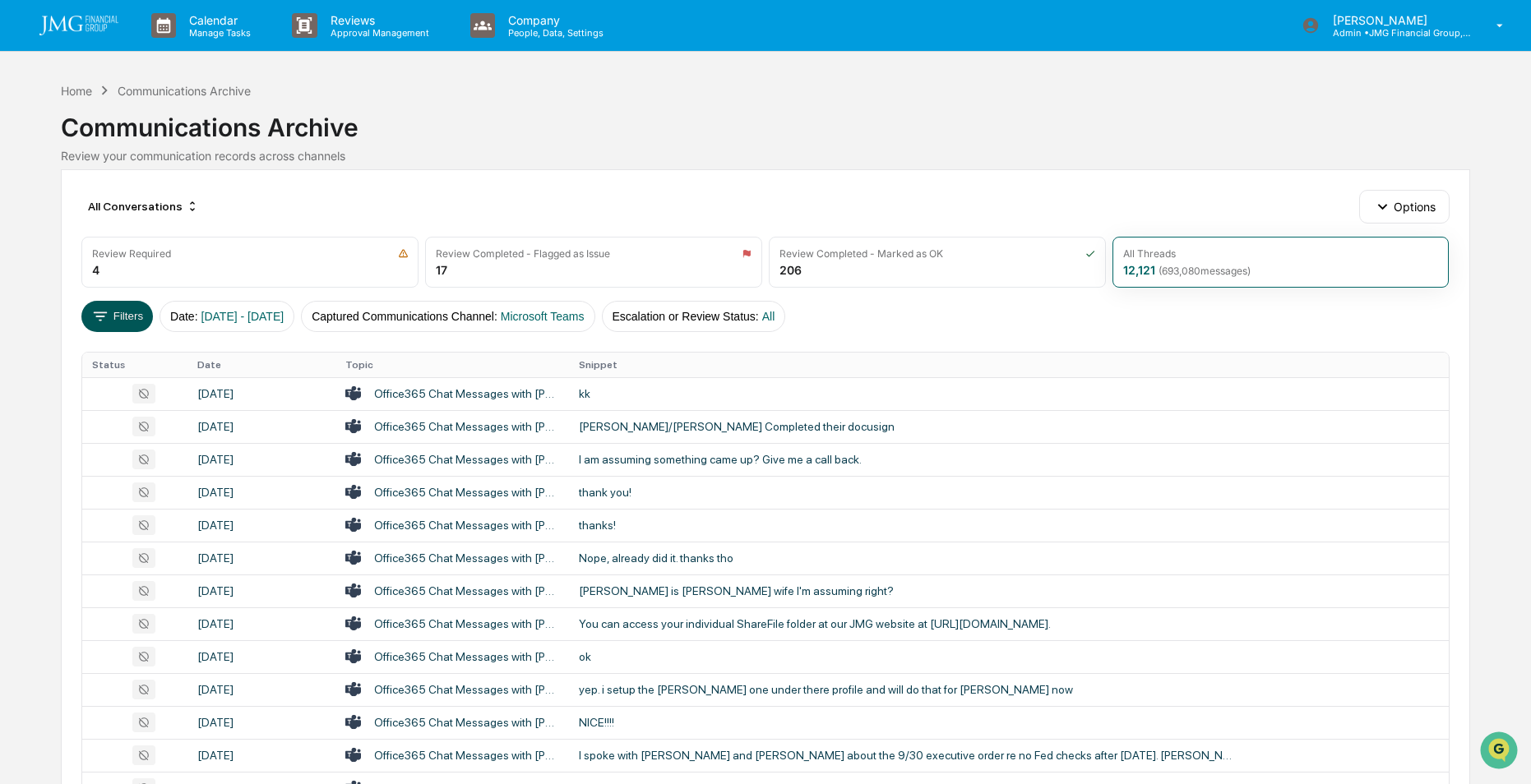
click at [118, 317] on button "Filters" at bounding box center [117, 316] width 71 height 31
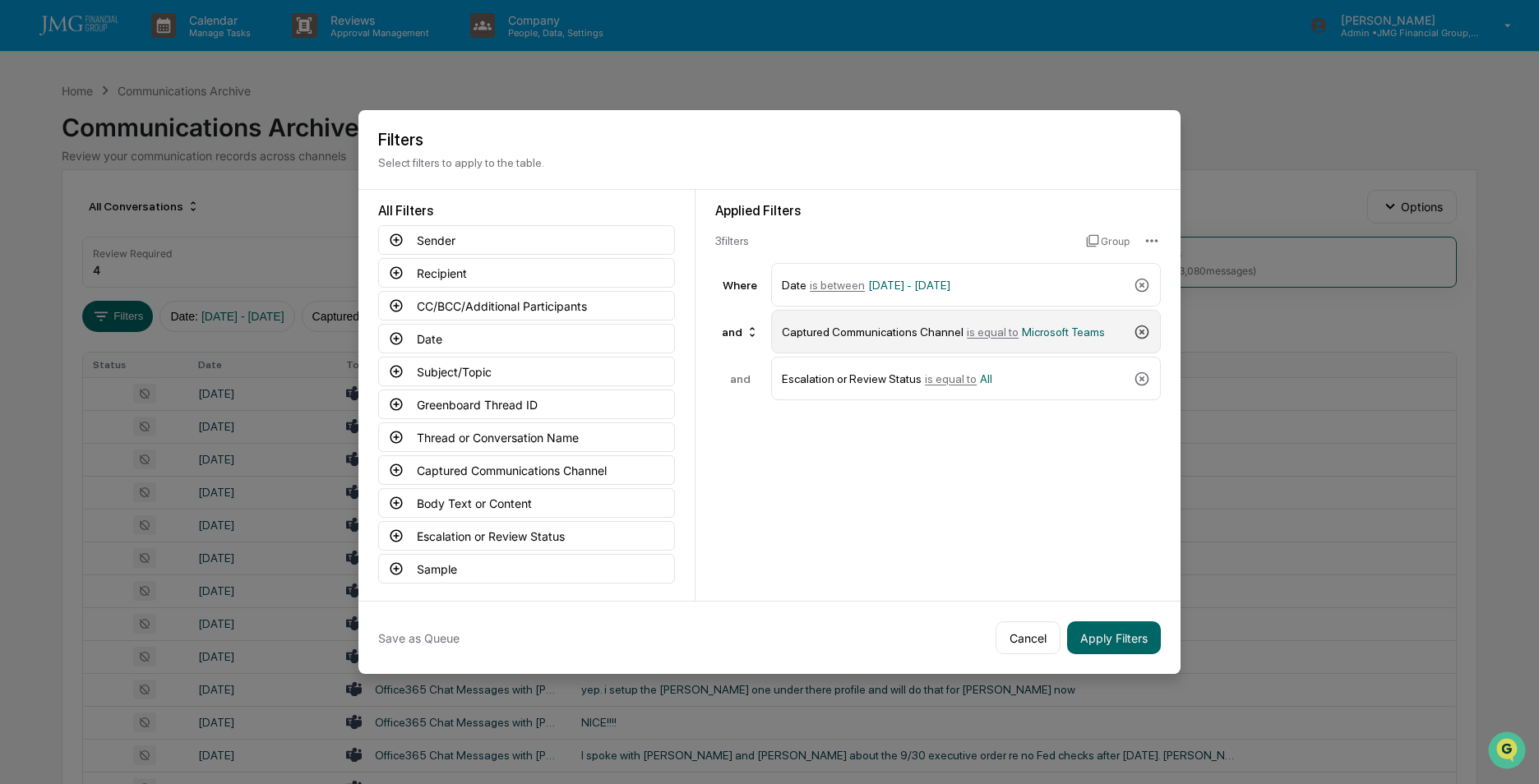
click at [1142, 327] on icon at bounding box center [1142, 331] width 16 height 16
click at [396, 471] on icon at bounding box center [396, 470] width 15 height 15
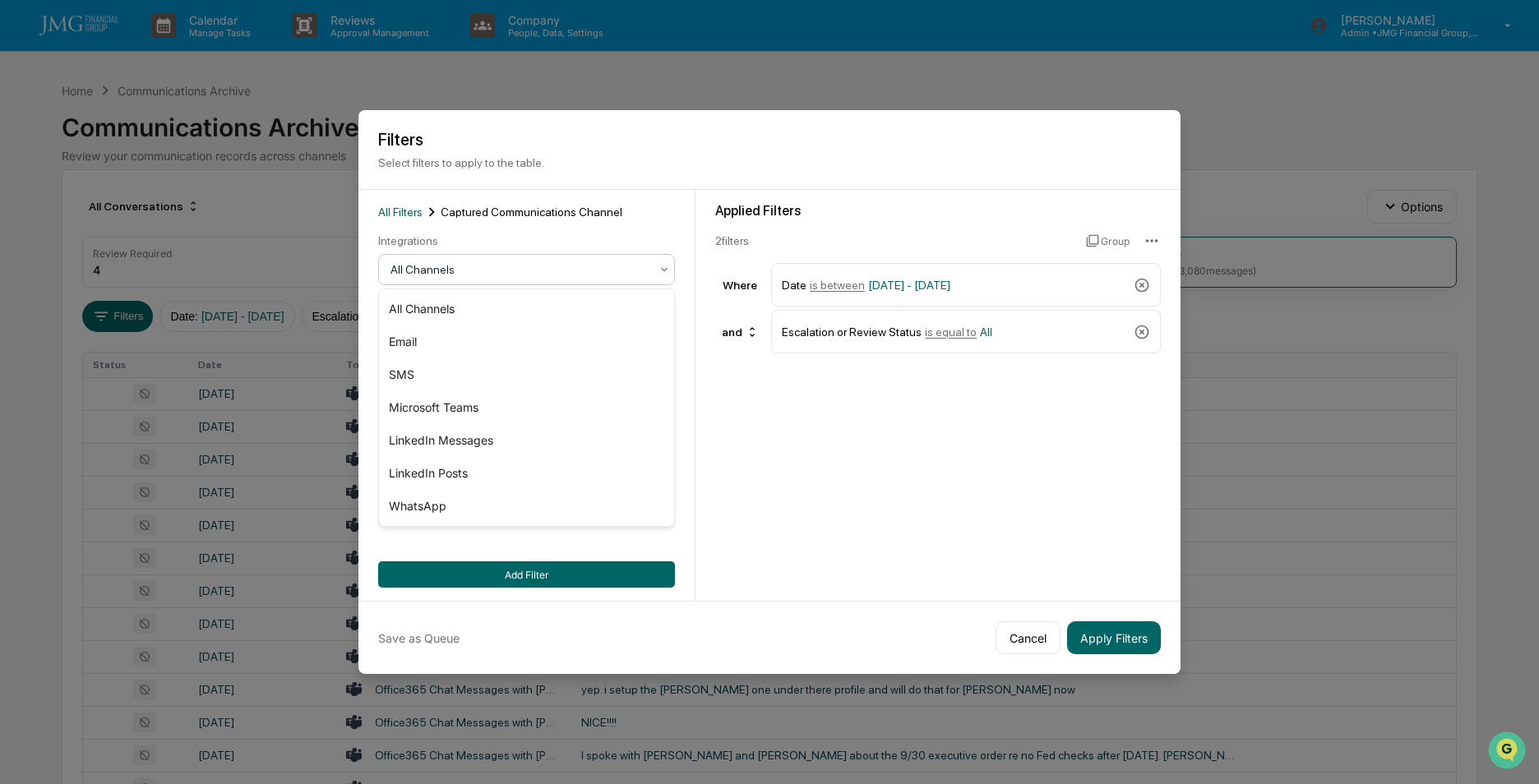
click at [511, 276] on div at bounding box center [520, 269] width 259 height 16
click at [416, 373] on div "SMS" at bounding box center [526, 374] width 295 height 33
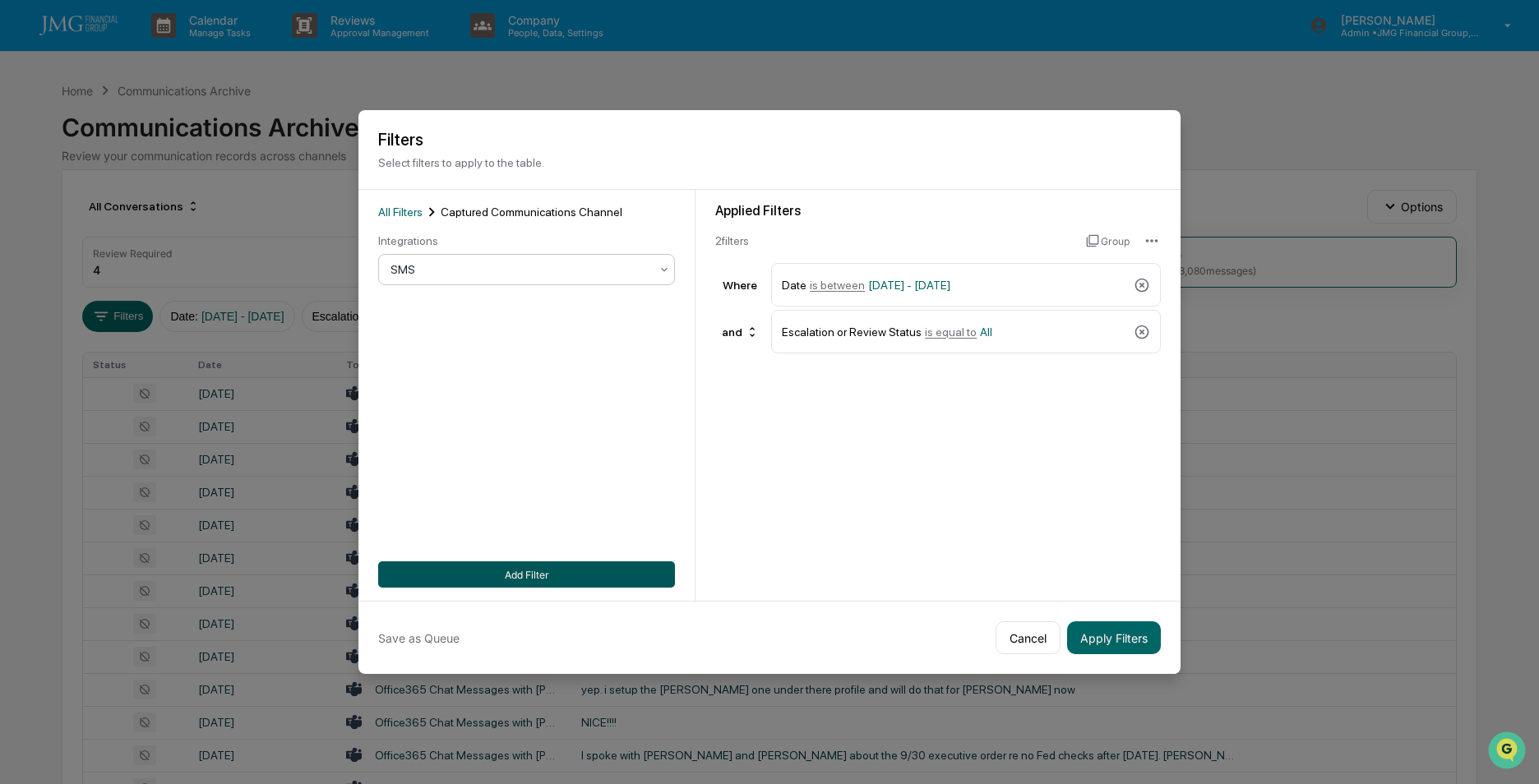
click at [529, 572] on button "Add Filter" at bounding box center [526, 575] width 297 height 27
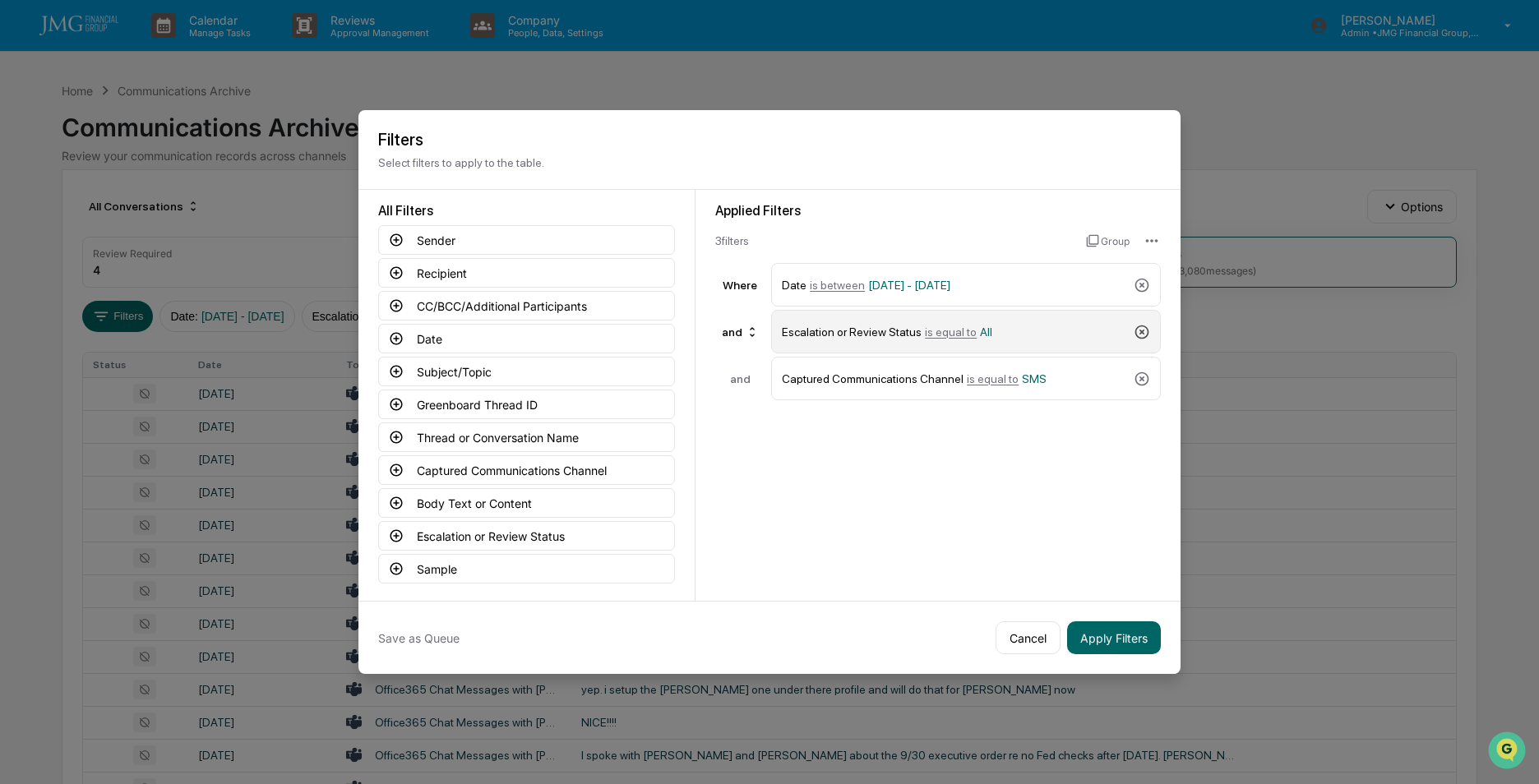
click at [1142, 333] on icon at bounding box center [1142, 331] width 16 height 16
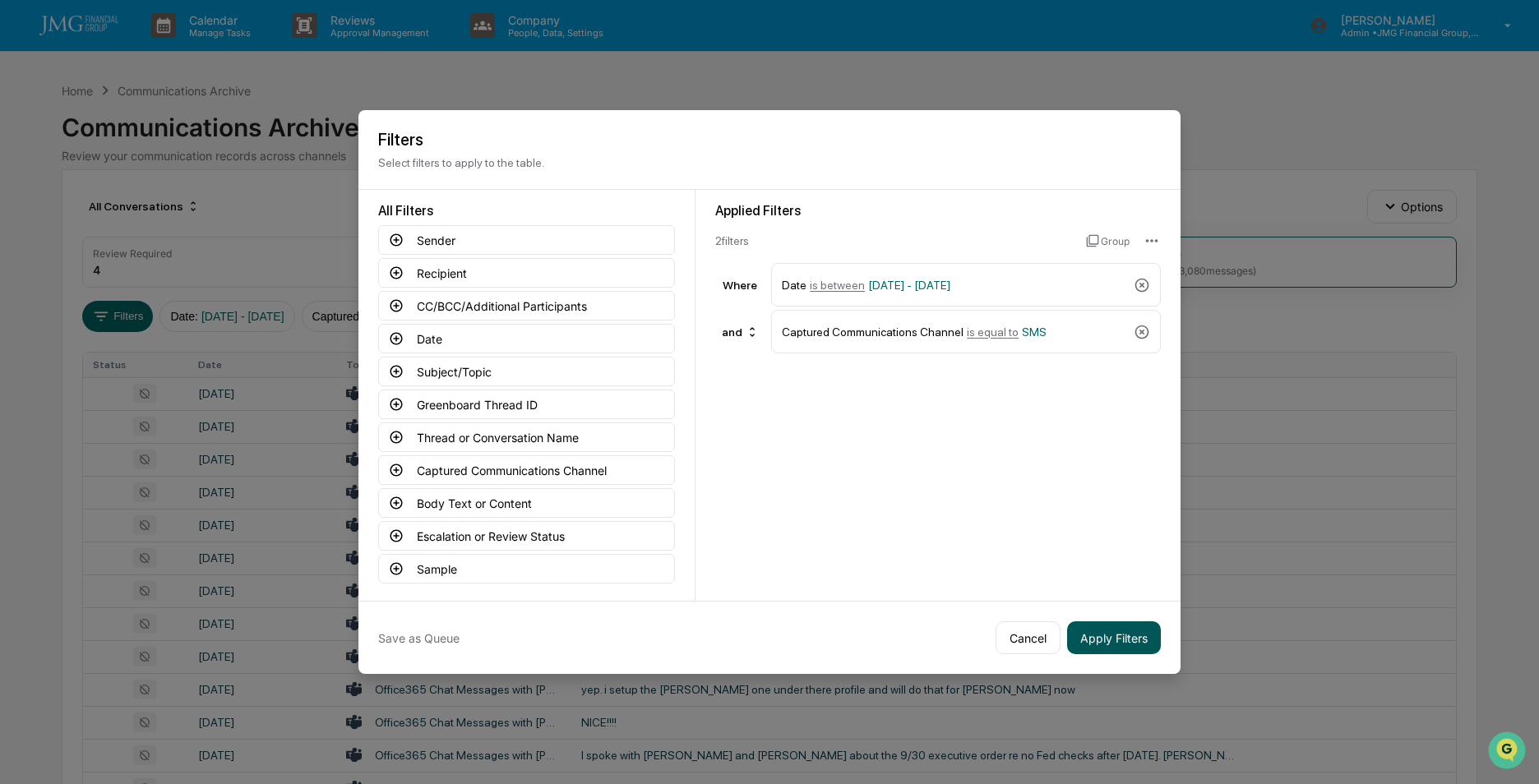
click at [1101, 644] on button "Apply Filters" at bounding box center [1113, 637] width 94 height 33
